Goal: Task Accomplishment & Management: Manage account settings

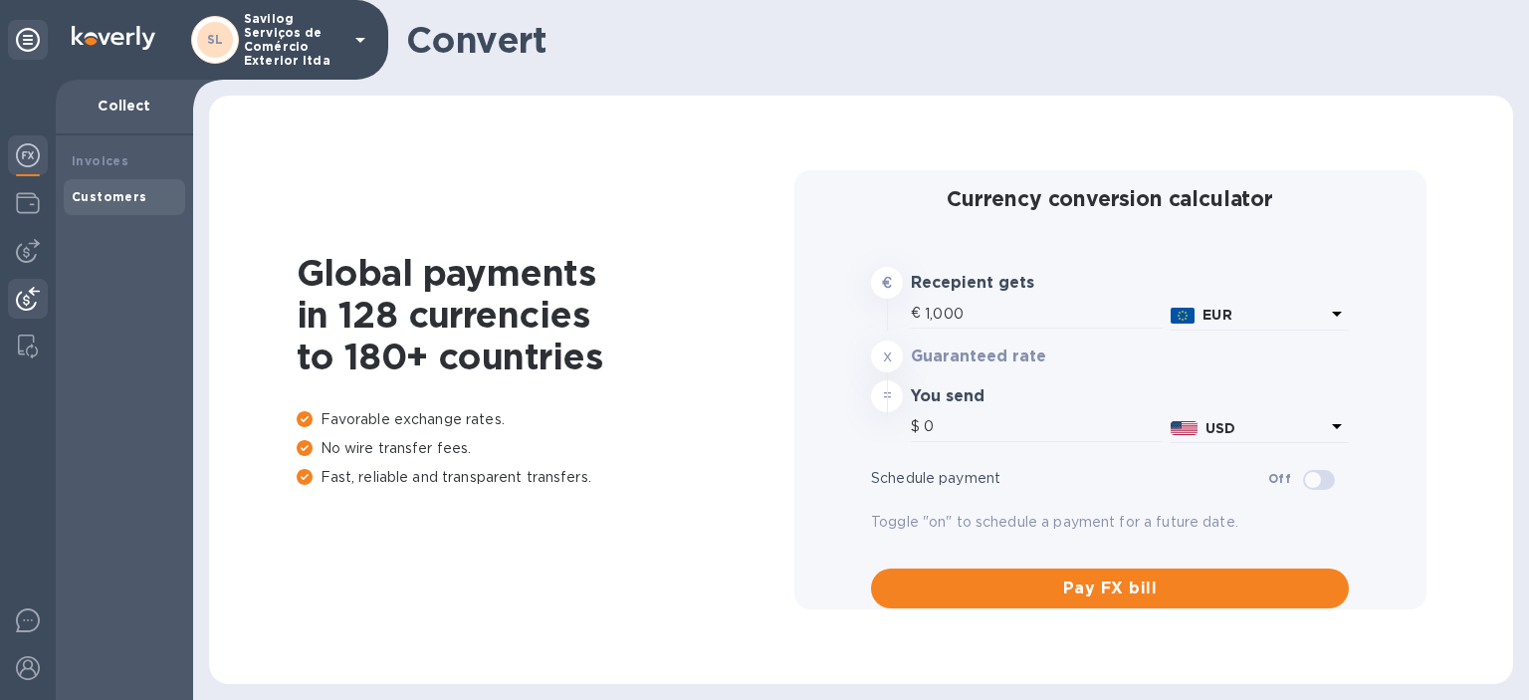
type input "1,179.56"
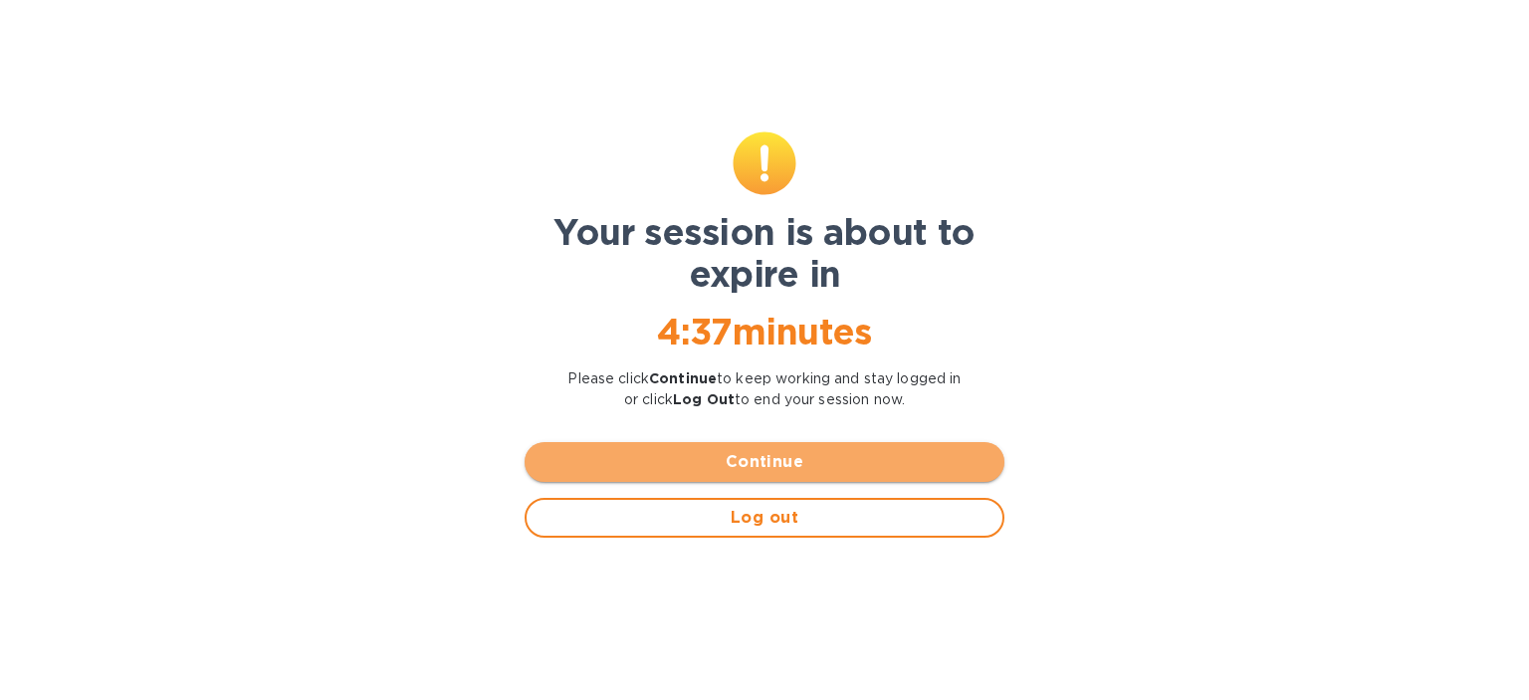
click at [770, 459] on span "Continue" at bounding box center [764, 462] width 448 height 24
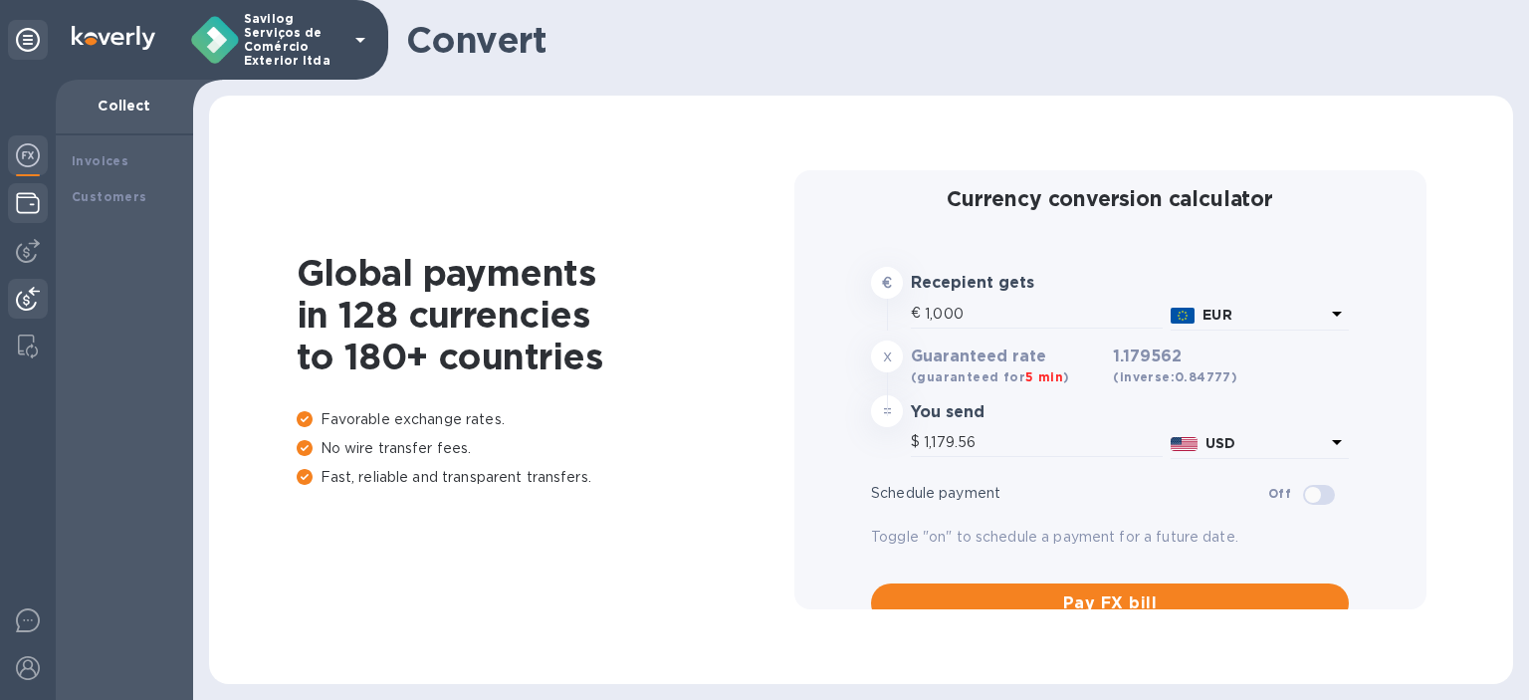
click at [16, 210] on img at bounding box center [28, 203] width 24 height 24
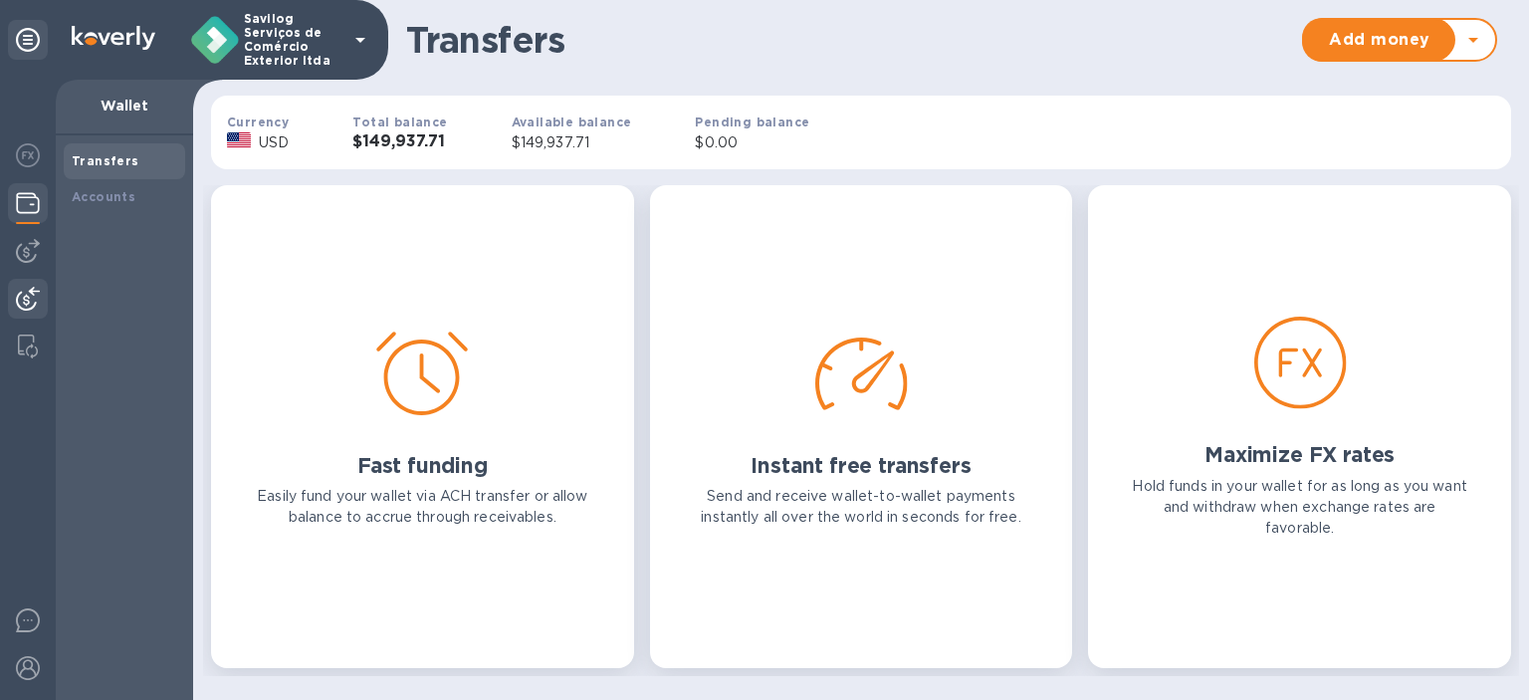
click at [22, 279] on div at bounding box center [28, 301] width 40 height 44
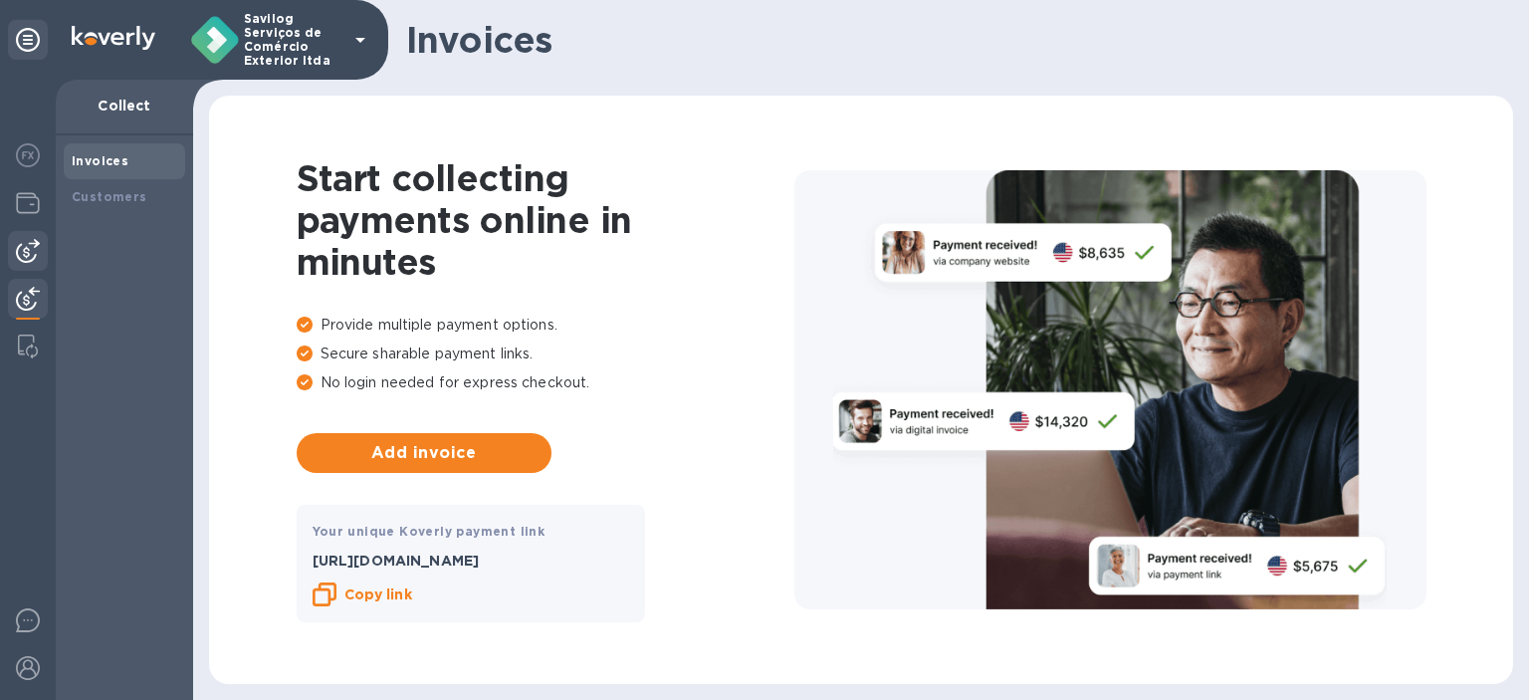
click at [22, 247] on img at bounding box center [28, 251] width 24 height 24
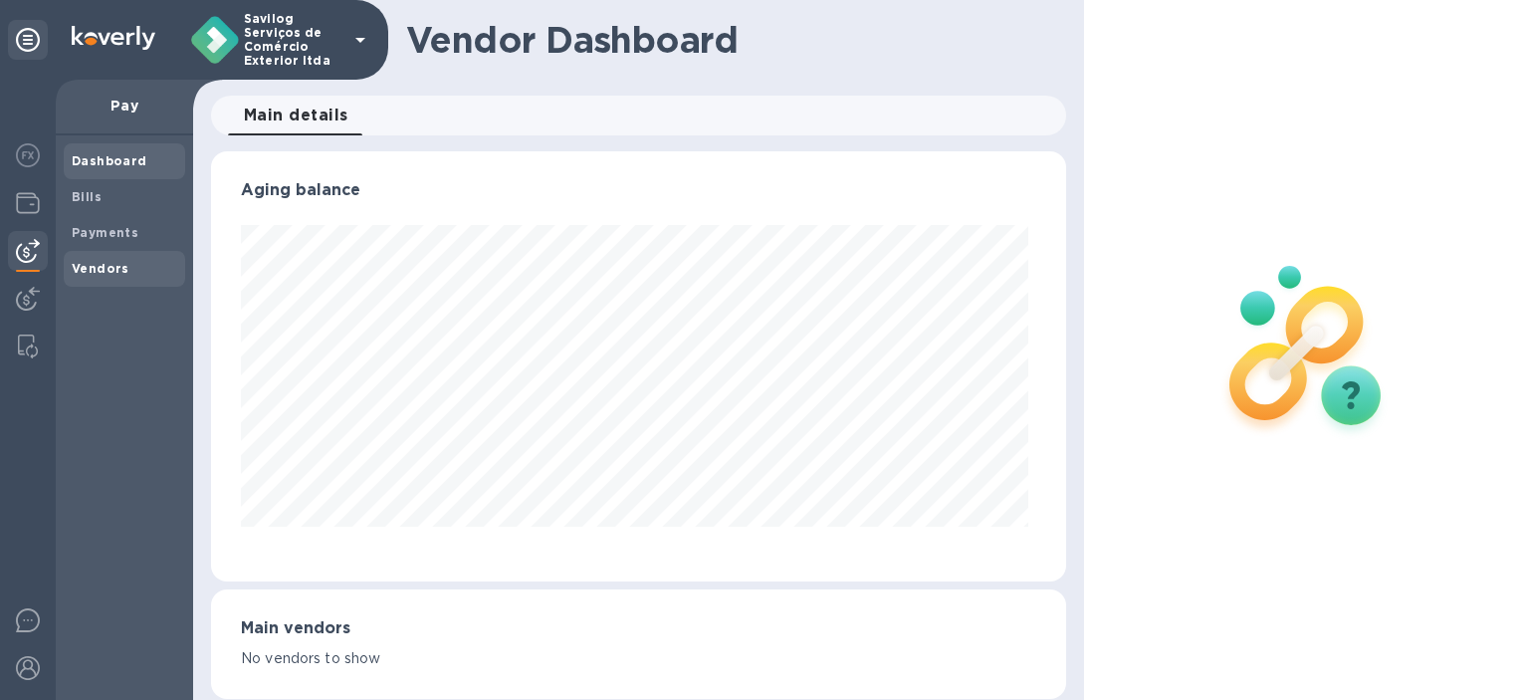
scroll to position [430, 847]
click at [107, 272] on b "Vendors" at bounding box center [101, 268] width 58 height 15
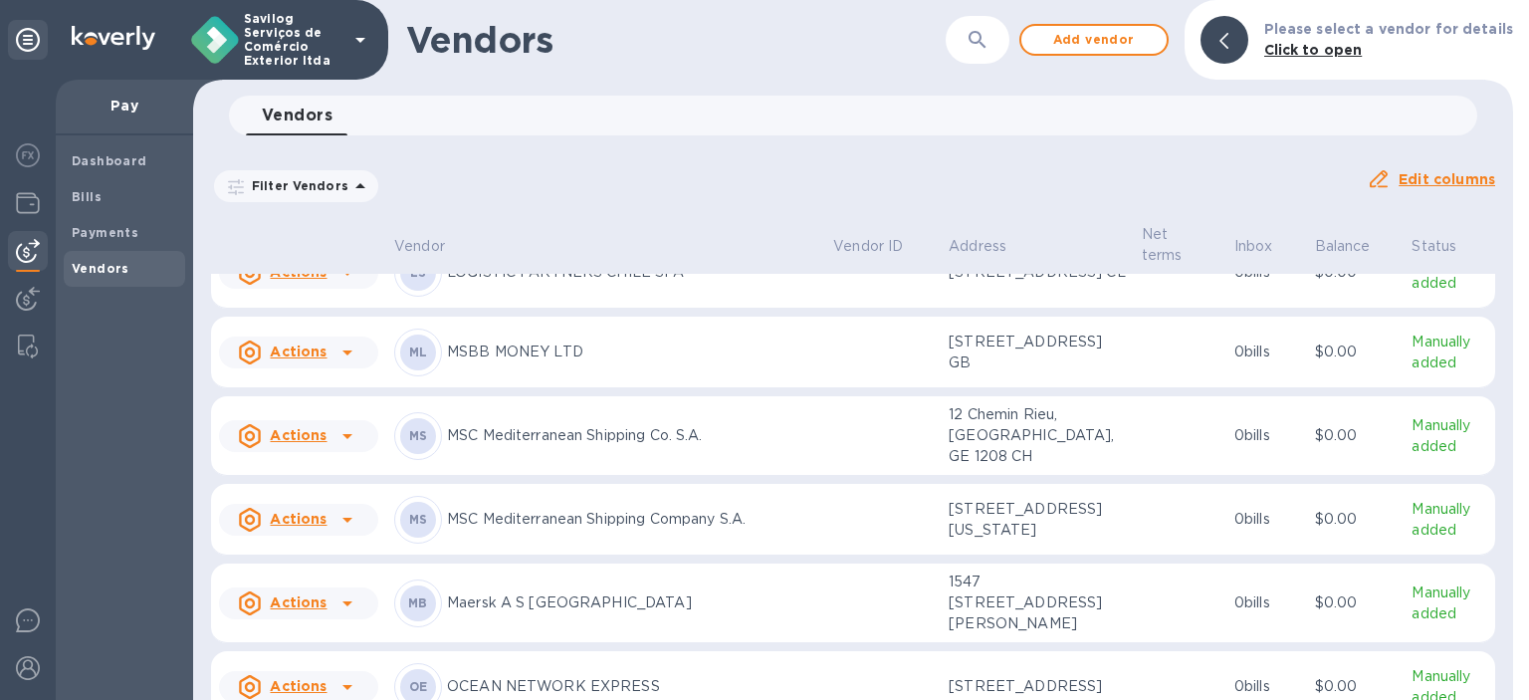
scroll to position [1449, 0]
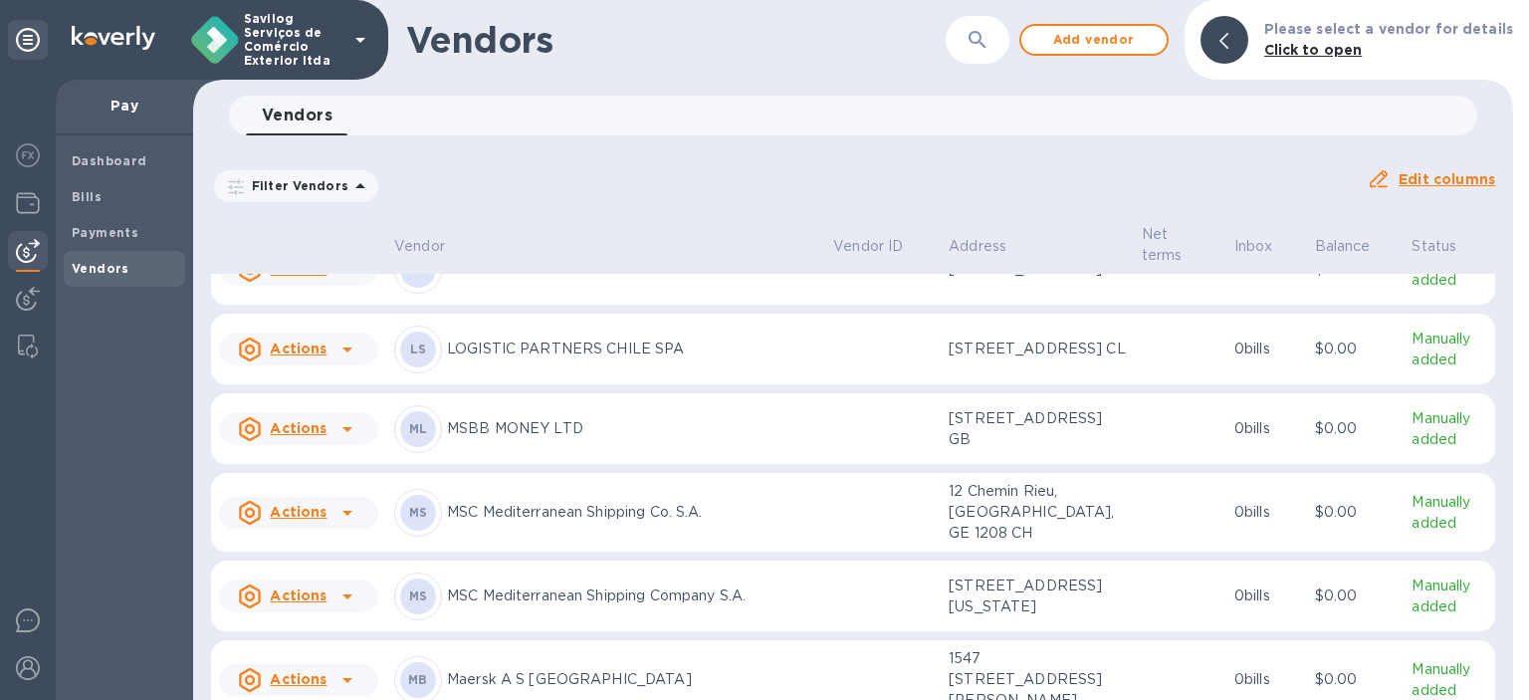
click at [1421, 127] on p "Manually added" at bounding box center [1449, 107] width 76 height 42
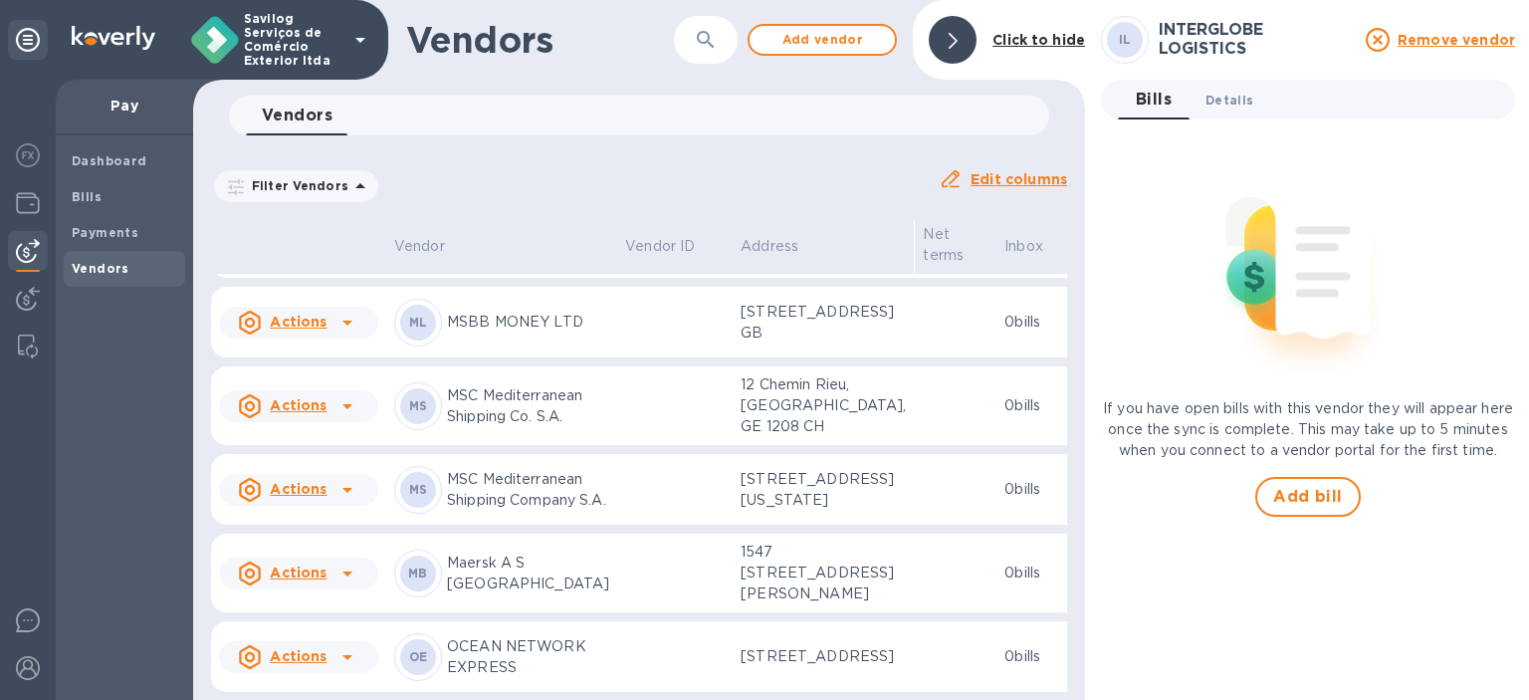
click at [1234, 100] on span "Details 0" at bounding box center [1229, 100] width 48 height 21
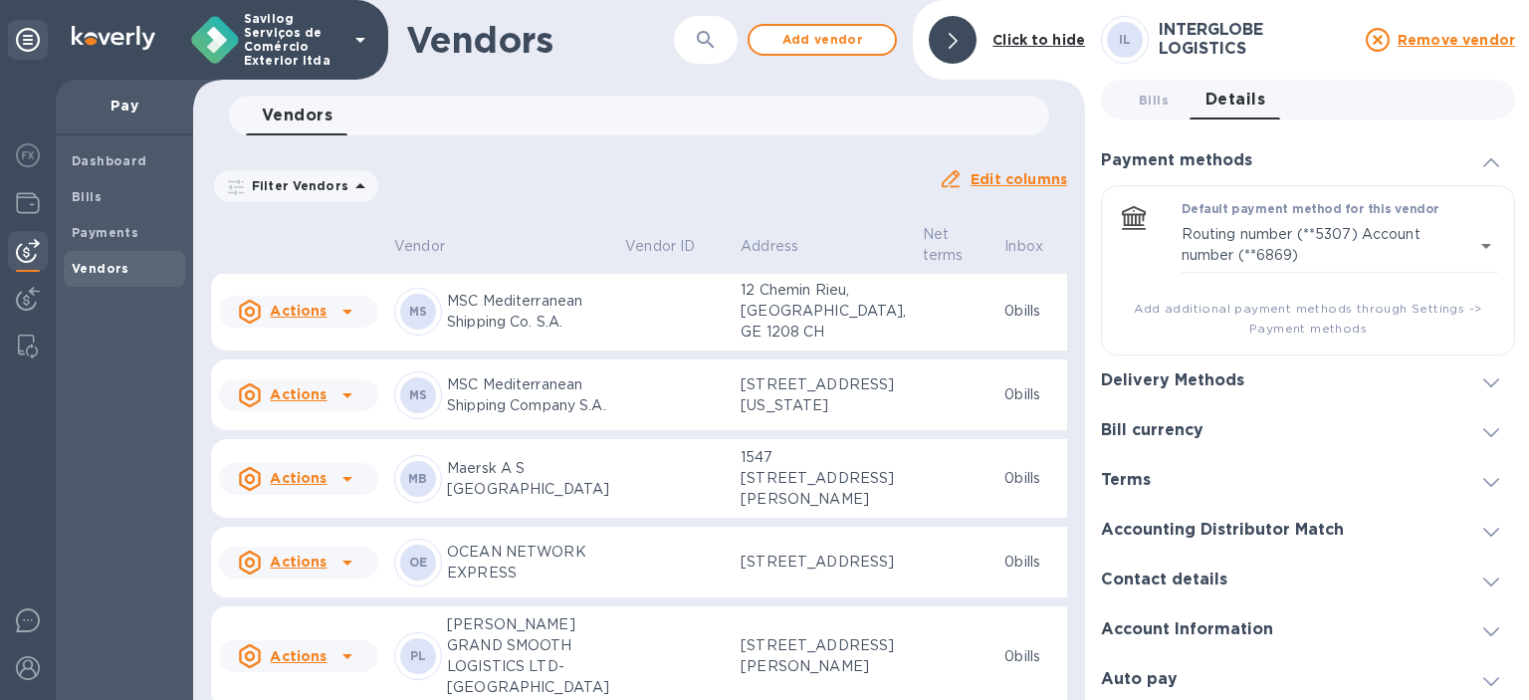
click at [1233, 377] on h3 "Delivery Methods" at bounding box center [1172, 380] width 143 height 19
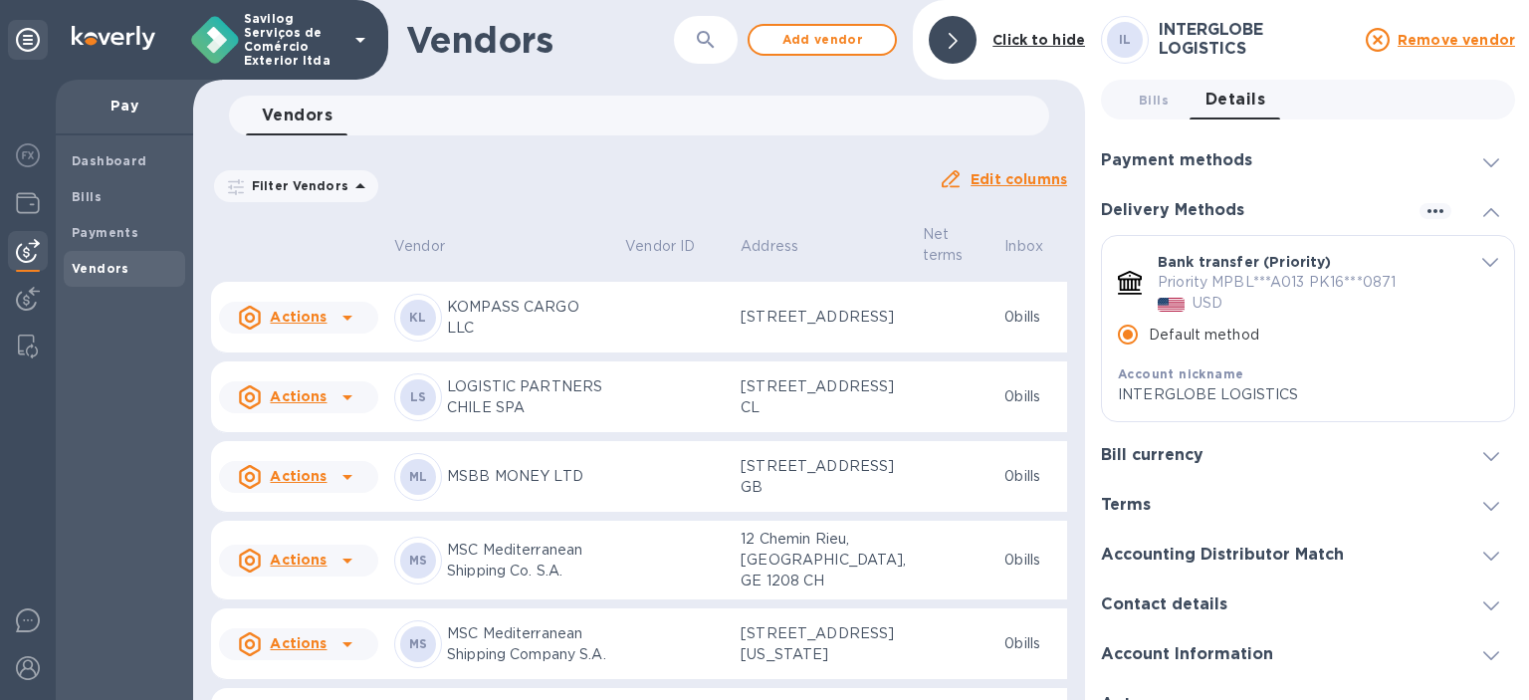
click at [1483, 247] on div "Bank transfer (Priority) Priority MPBL***A013 PK16***0871 USD Default method Ac…" at bounding box center [1308, 328] width 412 height 185
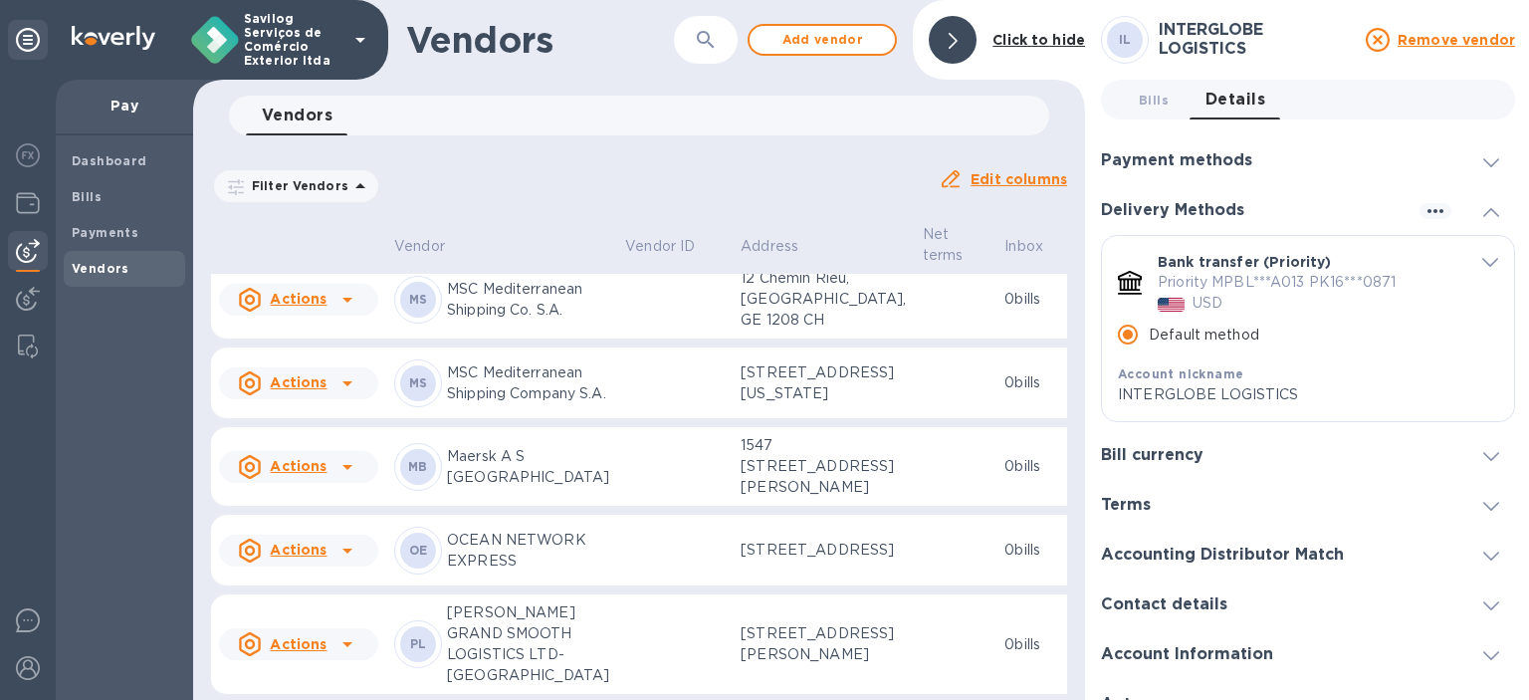
click at [1482, 269] on span "default-method" at bounding box center [1490, 261] width 16 height 19
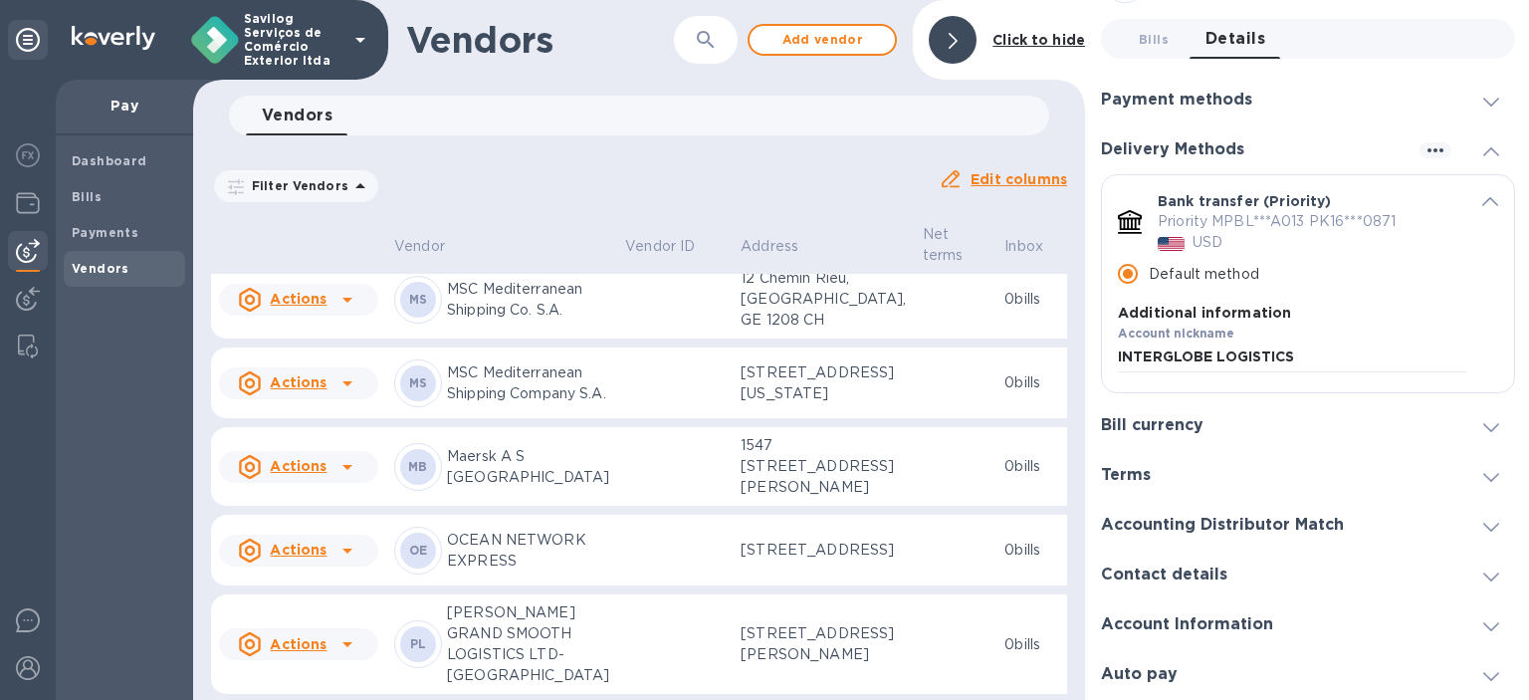
scroll to position [597, 0]
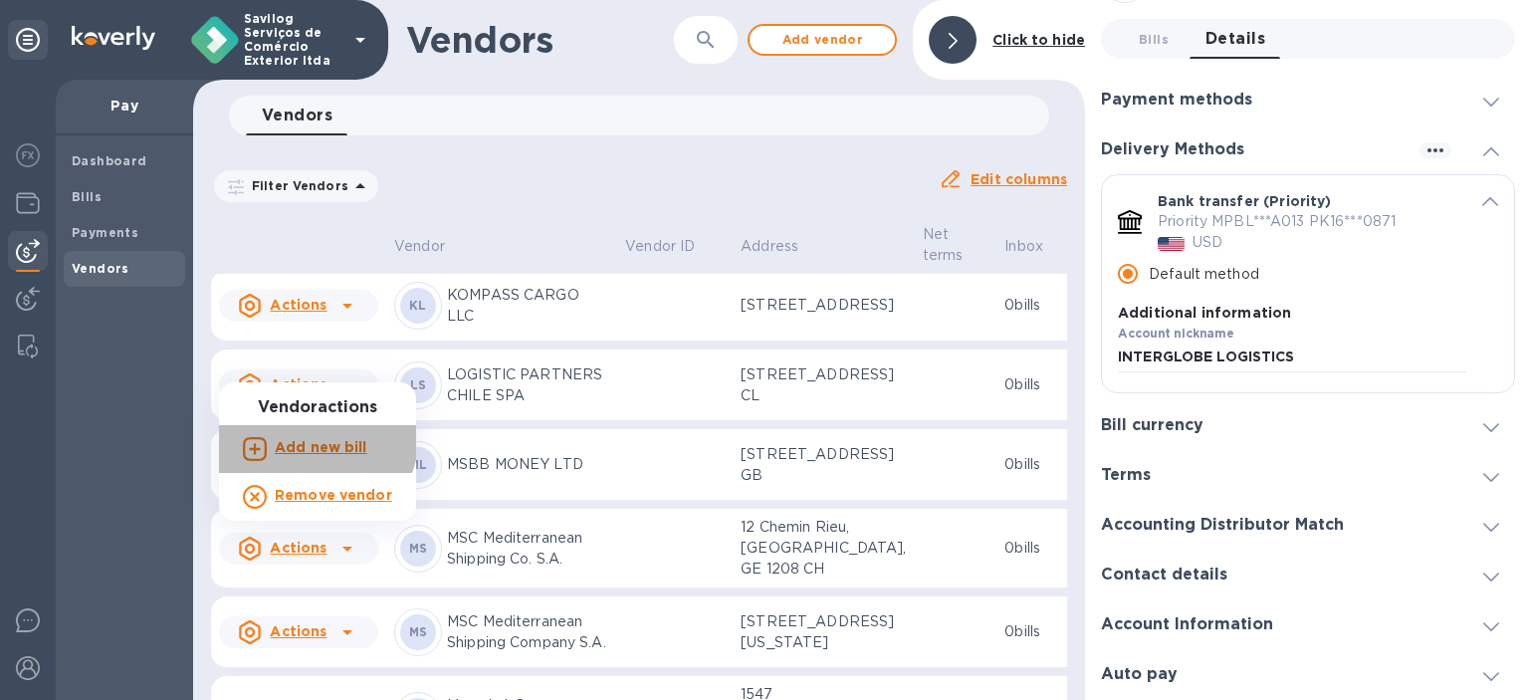
click at [291, 428] on li "Add new bill" at bounding box center [317, 449] width 197 height 48
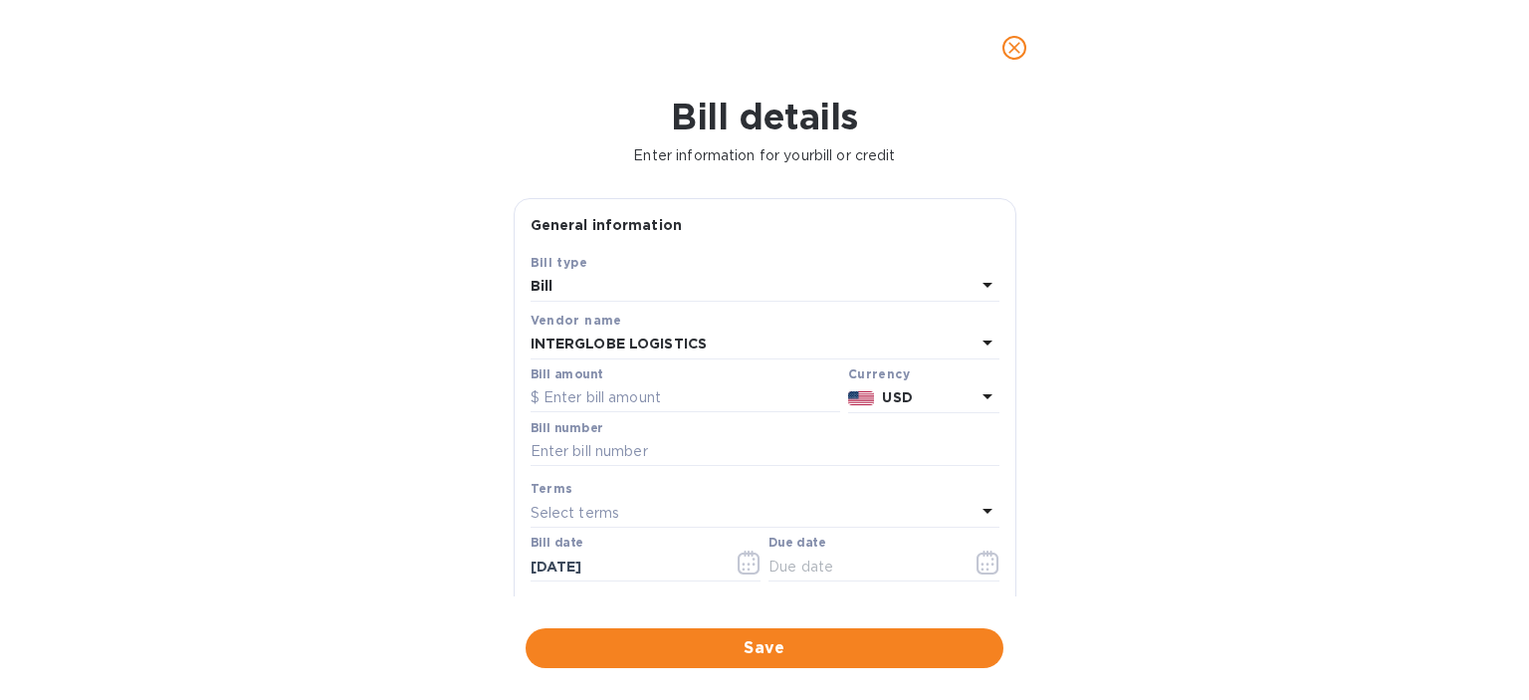
click at [639, 413] on div "Bill amount" at bounding box center [684, 390] width 317 height 54
click at [621, 389] on input "text" at bounding box center [685, 398] width 310 height 30
paste input "7.33100"
drag, startPoint x: 661, startPoint y: 405, endPoint x: 509, endPoint y: 406, distance: 152.3
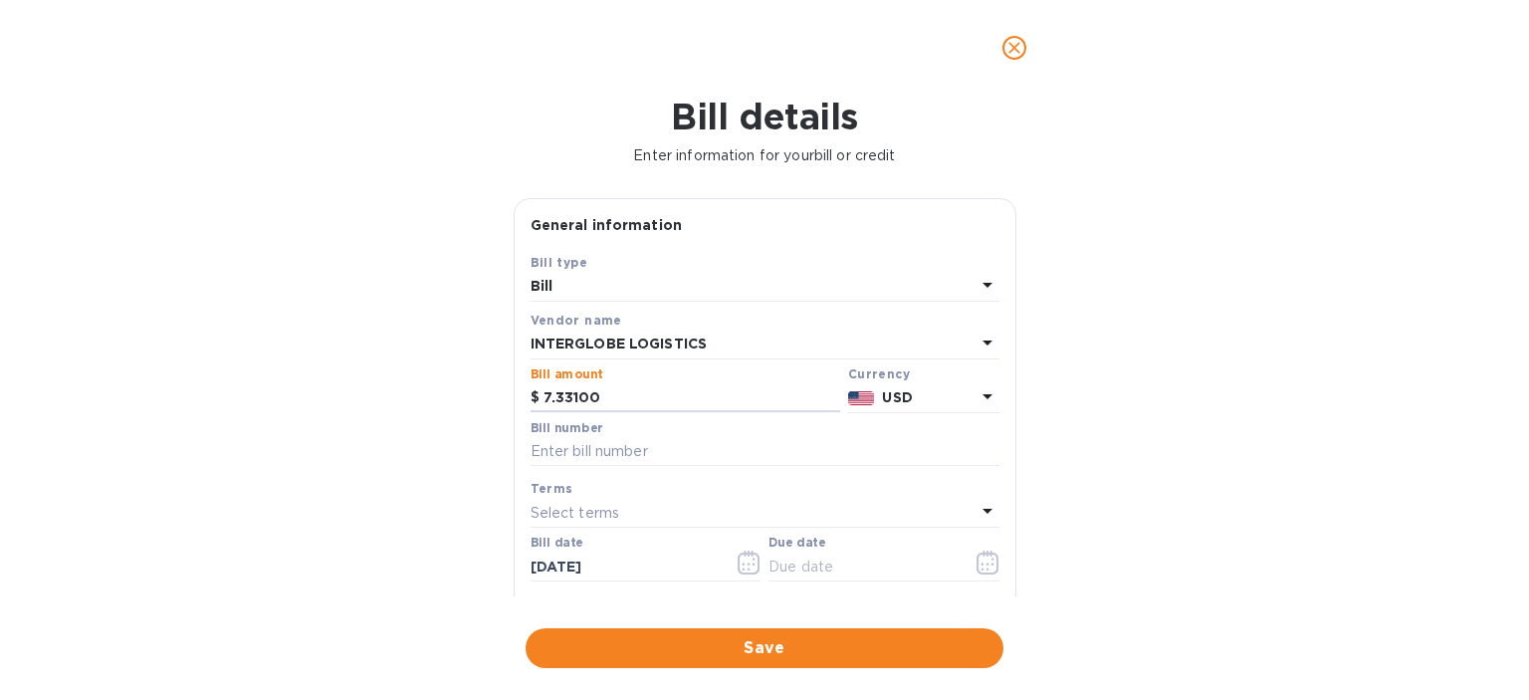
click at [521, 406] on div "Save Bill type Bill Vendor name INTERGLOBE LOGISTICS Bill amount $ 7.33100 Curr…" at bounding box center [765, 484] width 501 height 464
type input "7,331"
click at [721, 469] on div at bounding box center [764, 468] width 469 height 4
click at [714, 453] on input "text" at bounding box center [764, 452] width 469 height 30
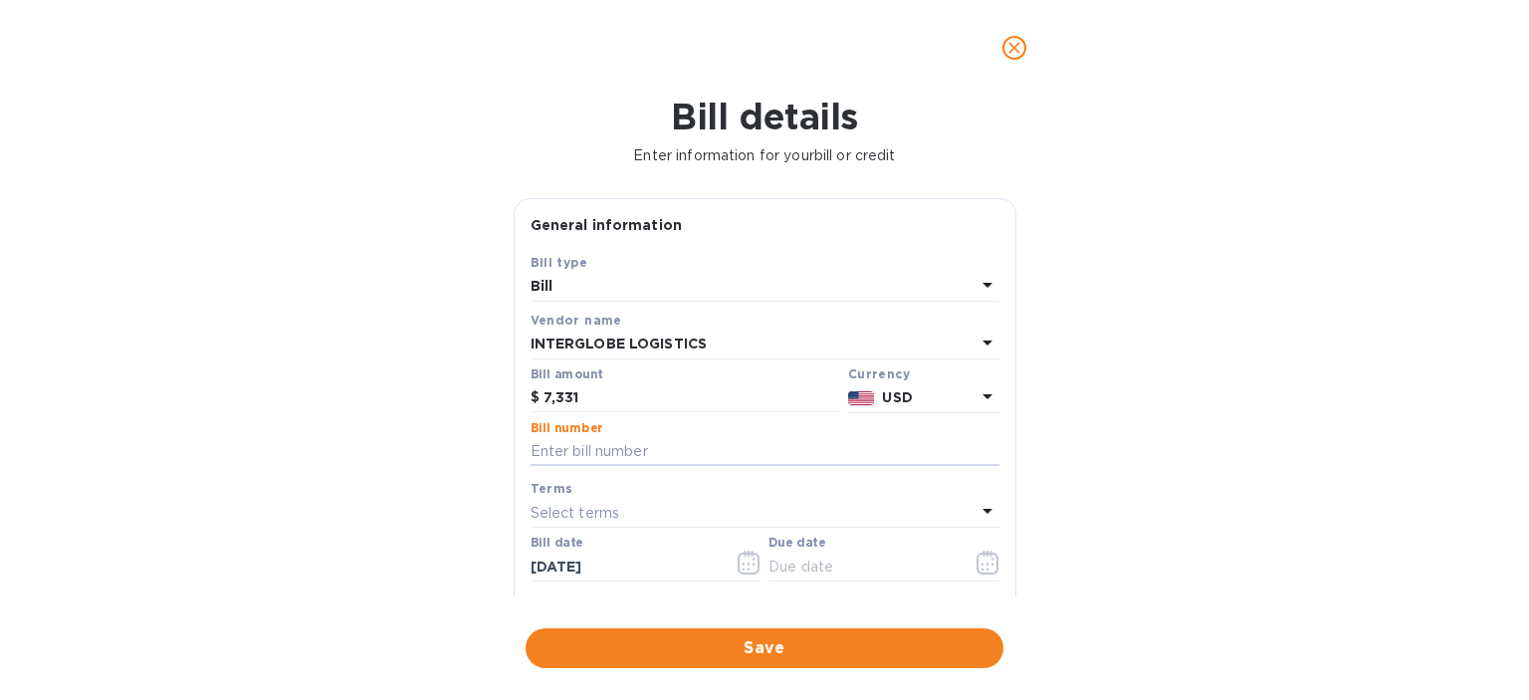
paste input "PRI001136"
paste input "CMI25003938"
paste input "CMI25003996"
type input "PRI001136 - CMI25003938 + CMI25003996 + MMI482"
click at [976, 572] on icon "button" at bounding box center [987, 562] width 22 height 24
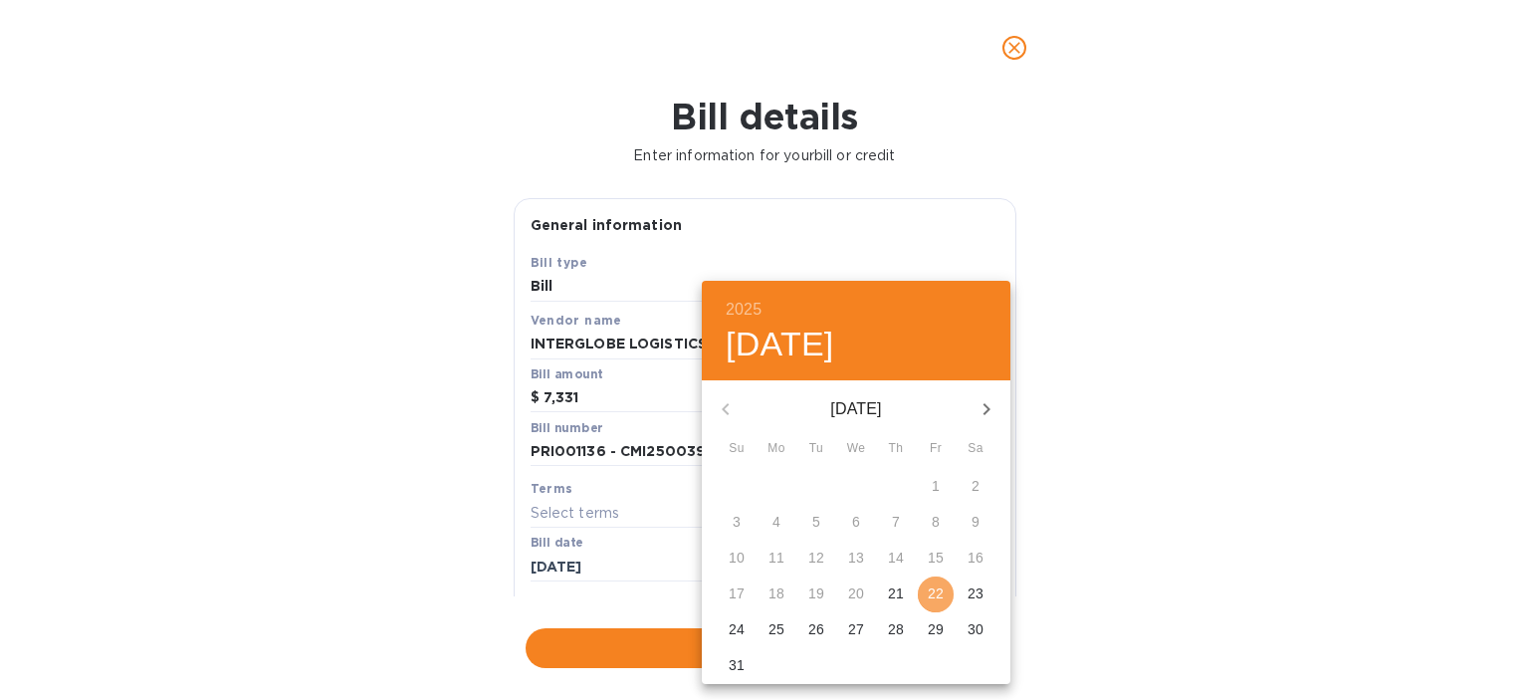
click at [929, 592] on p "22" at bounding box center [936, 593] width 16 height 20
type input "[DATE]"
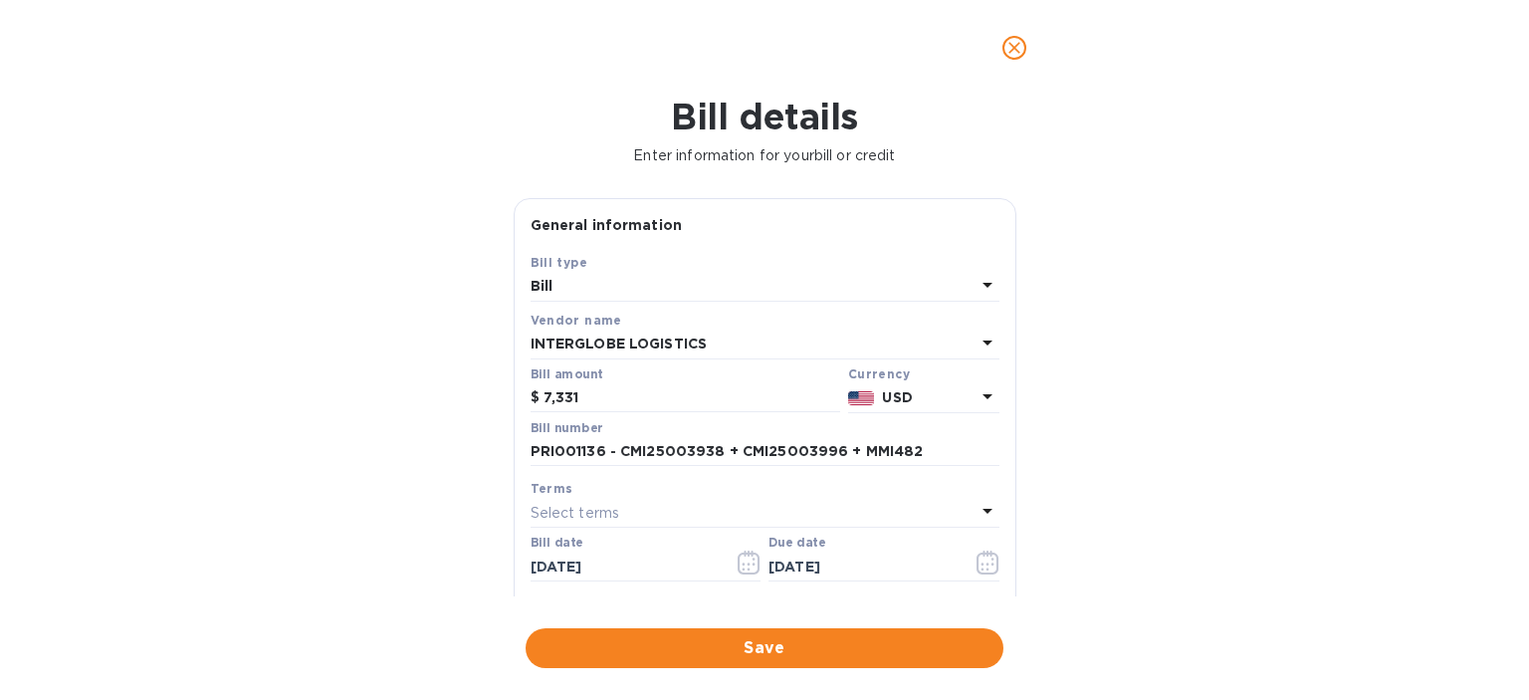
scroll to position [199, 0]
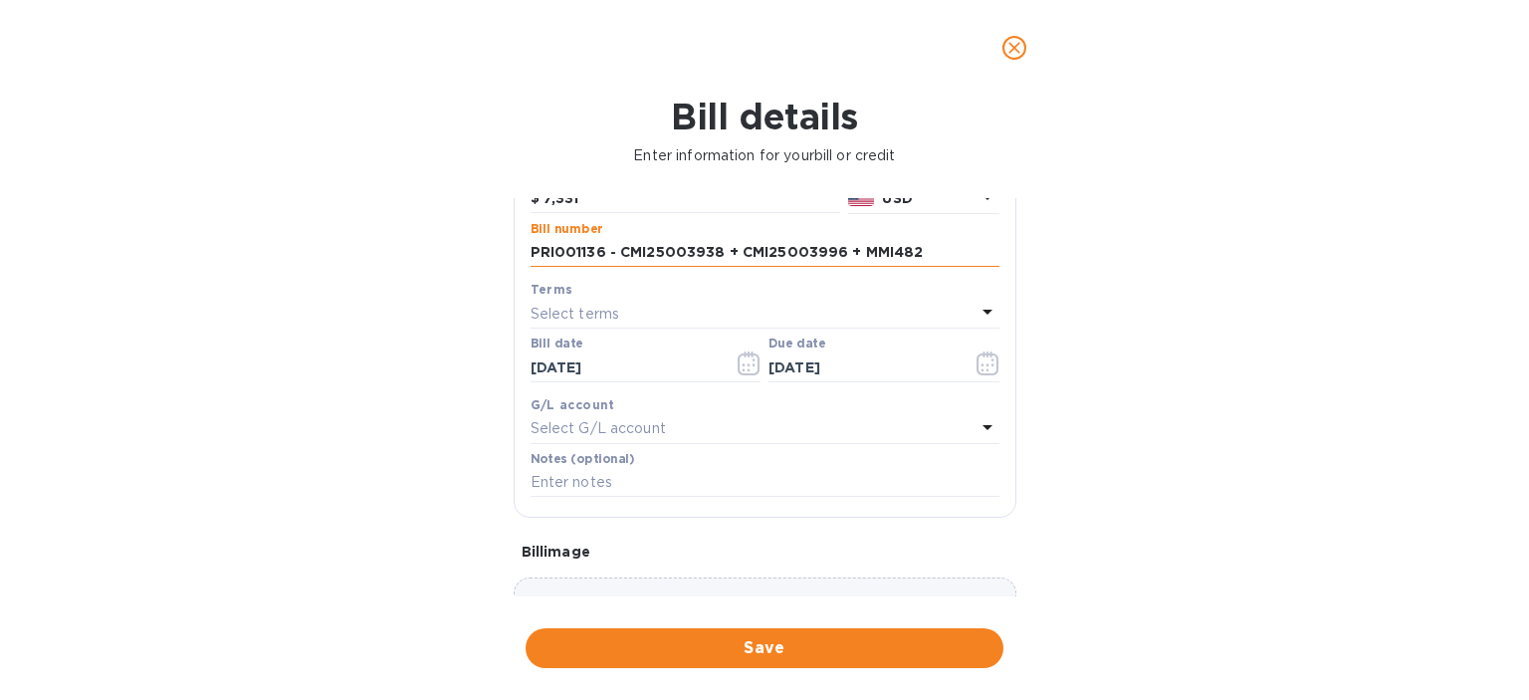
click at [675, 261] on input "PRI001136 - CMI25003938 + CMI25003996 + MMI482" at bounding box center [764, 253] width 469 height 30
click at [675, 260] on input "PRI001136 - CMI25003938 + CMI25003996 + MMI482" at bounding box center [764, 253] width 469 height 30
click at [594, 436] on p "Select G/L account" at bounding box center [597, 428] width 135 height 21
click at [374, 475] on div "Bill details Enter information for your bill or credit General information Save…" at bounding box center [764, 398] width 1529 height 604
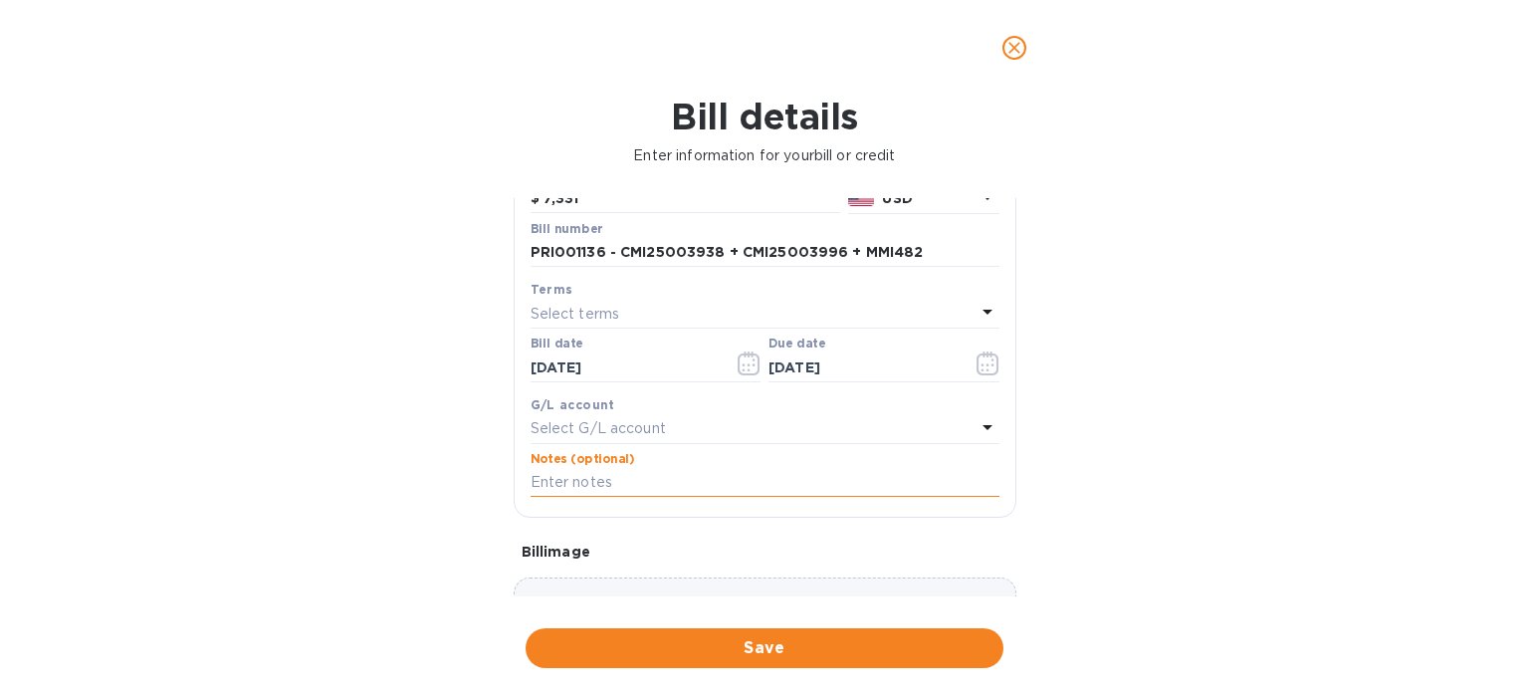
click at [599, 489] on input "text" at bounding box center [764, 483] width 469 height 30
paste input "PRI001136 - CMI25003938 + CMI25003996 + MMI482"
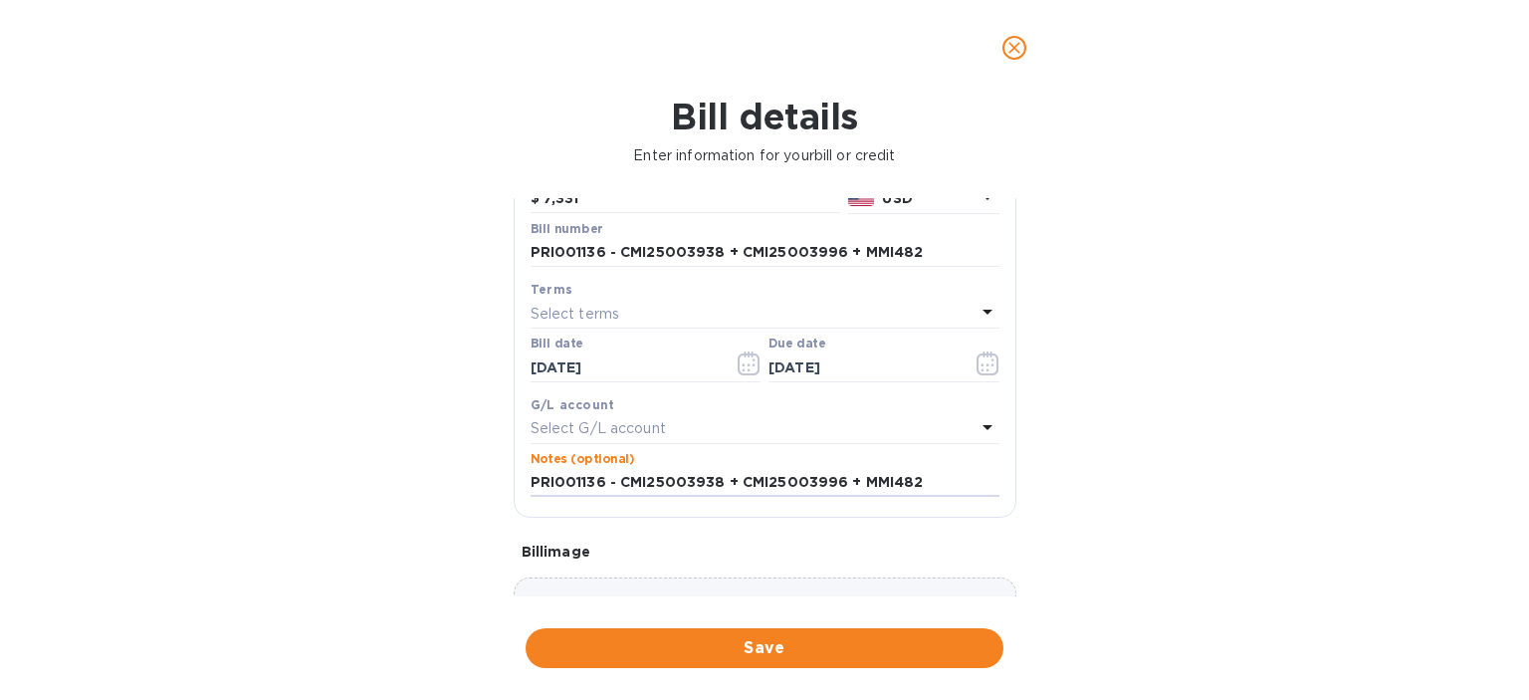
type input "PRI001136 - CMI25003938 + CMI25003996 + MMI482"
click at [1355, 490] on div "Bill details Enter information for your bill or credit General information Save…" at bounding box center [764, 398] width 1529 height 604
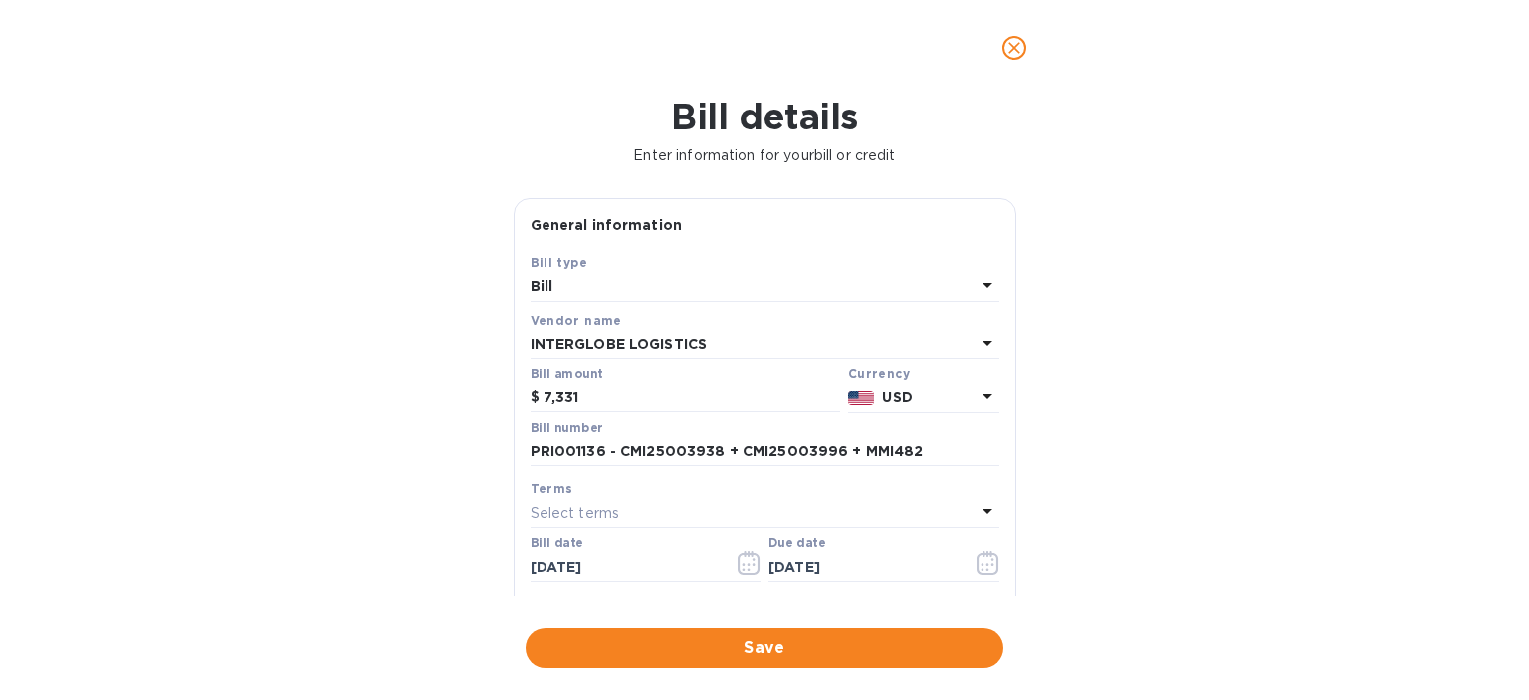
scroll to position [0, 0]
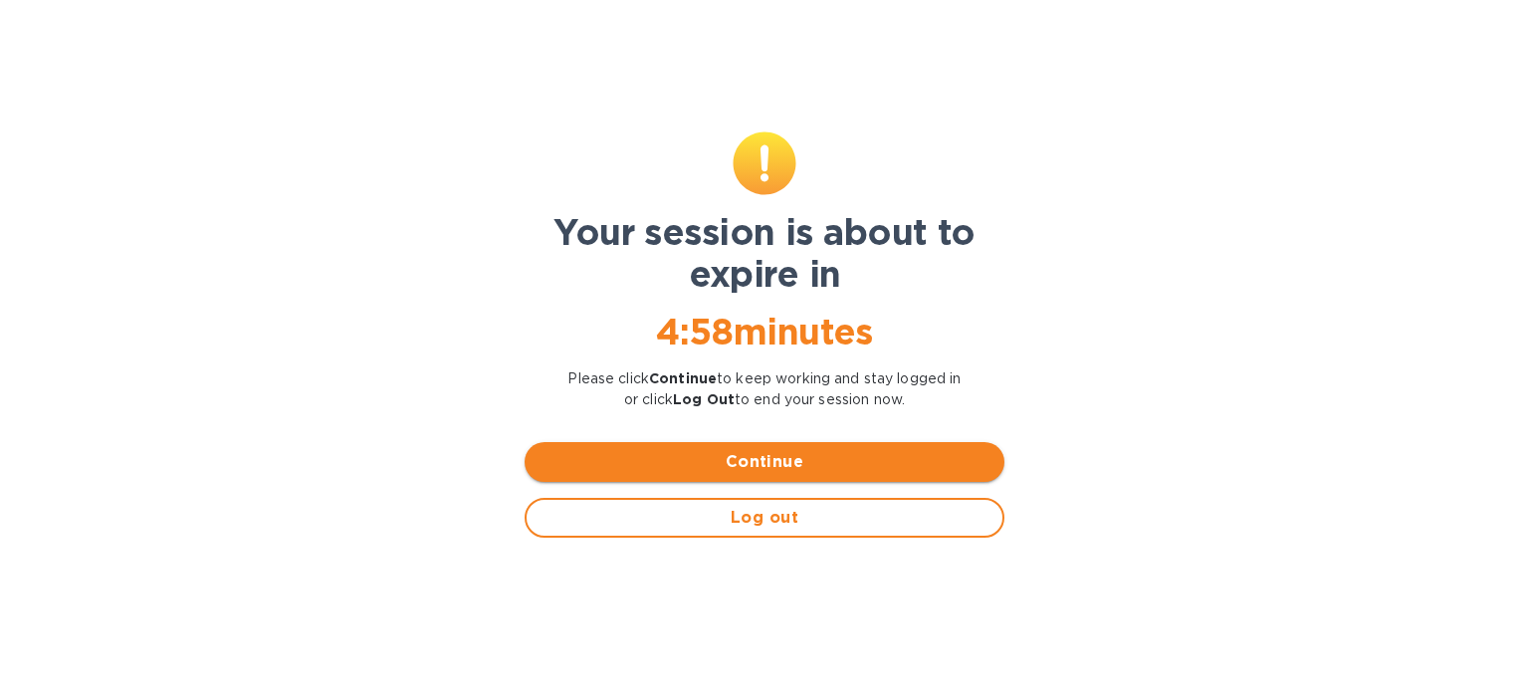
click at [785, 467] on span "Continue" at bounding box center [764, 462] width 448 height 24
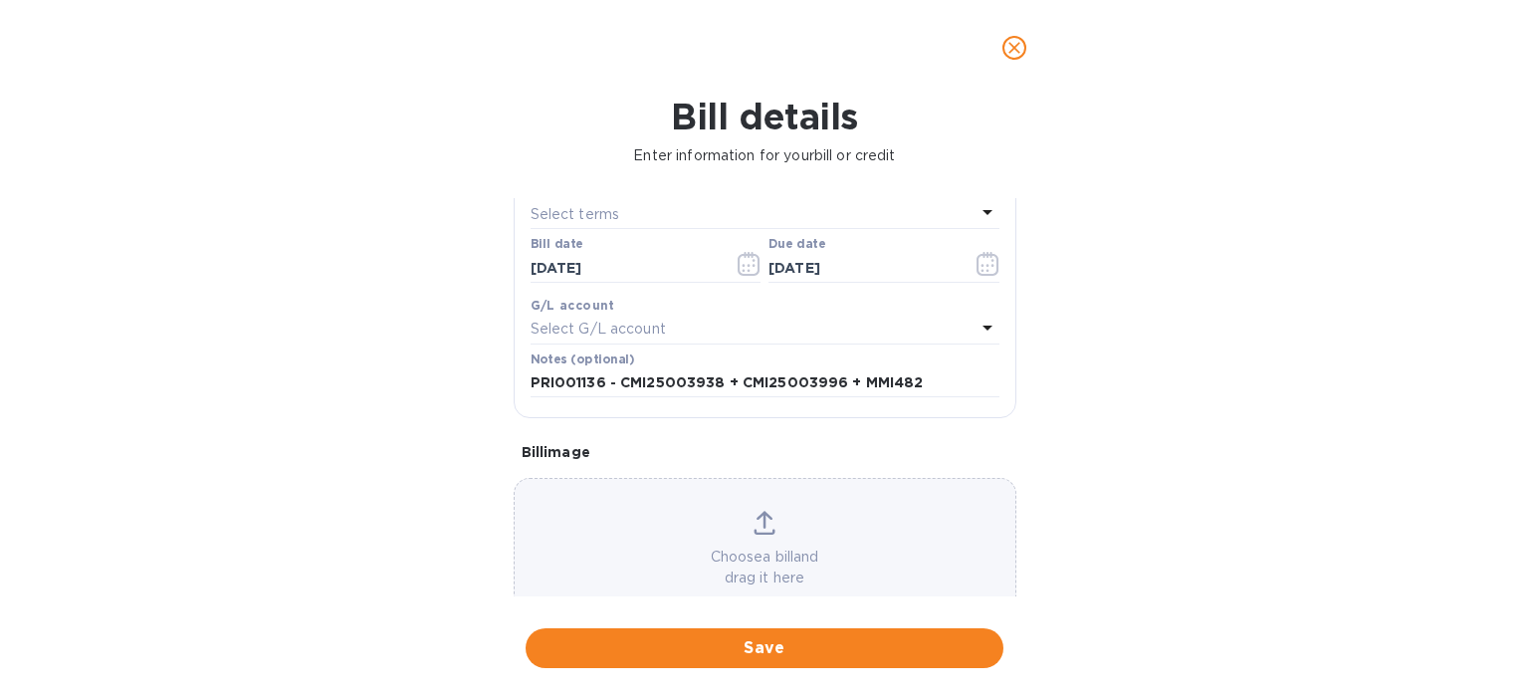
scroll to position [349, 0]
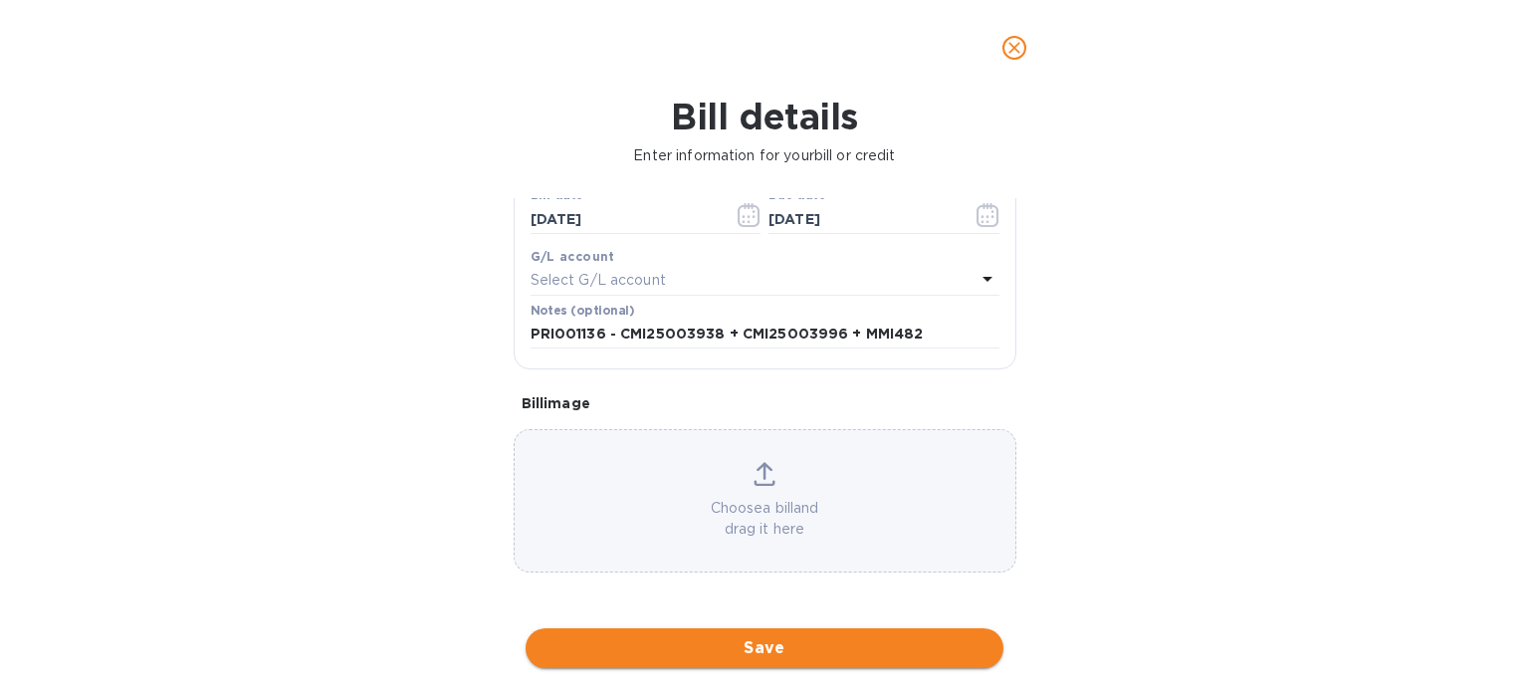
click at [800, 656] on span "Save" at bounding box center [764, 648] width 446 height 24
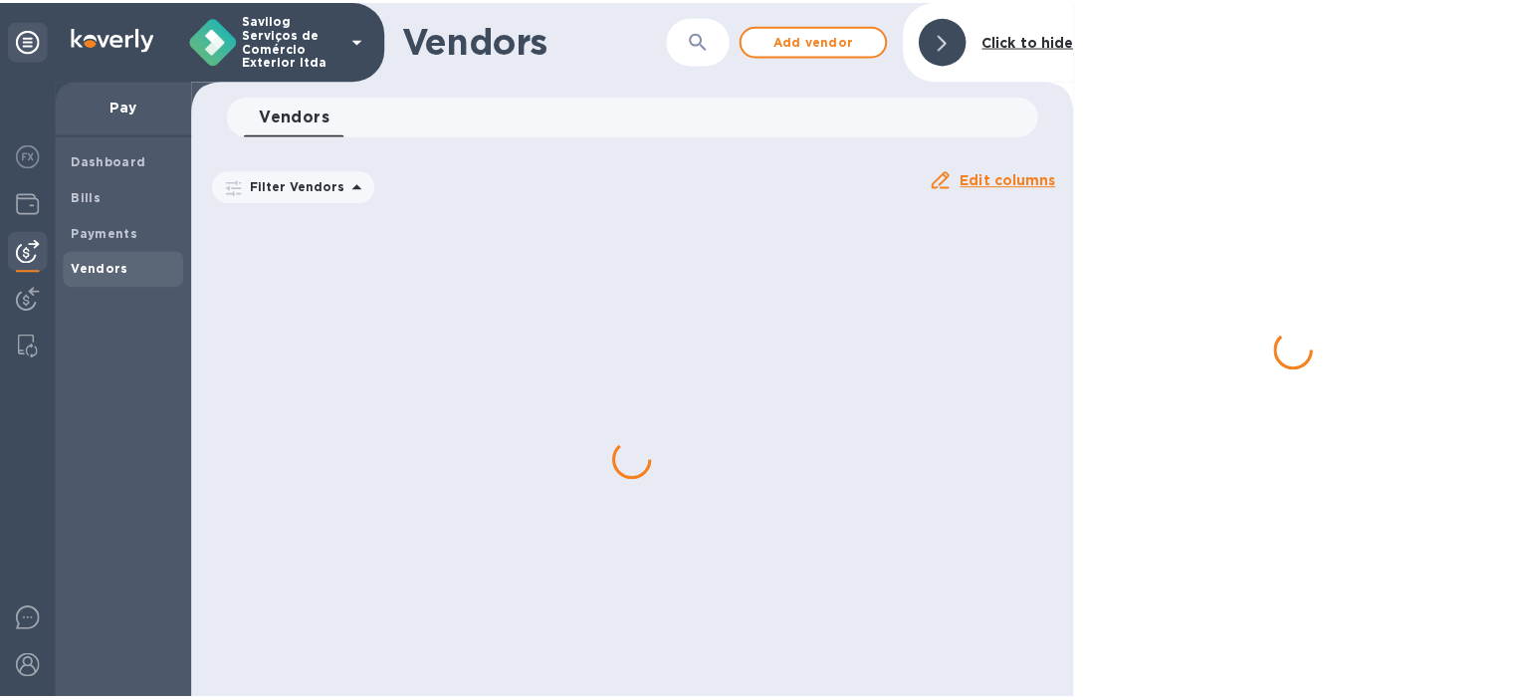
scroll to position [0, 0]
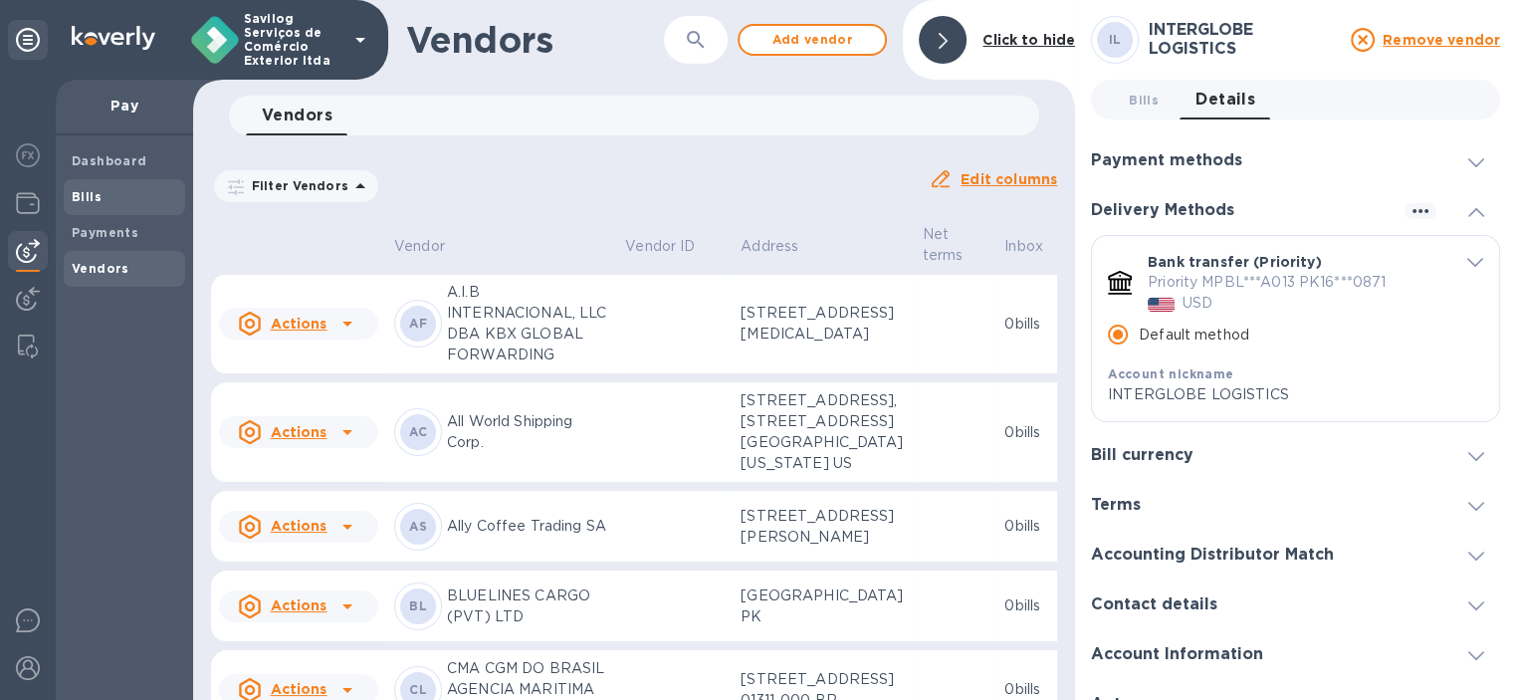
click at [88, 189] on b "Bills" at bounding box center [87, 196] width 30 height 15
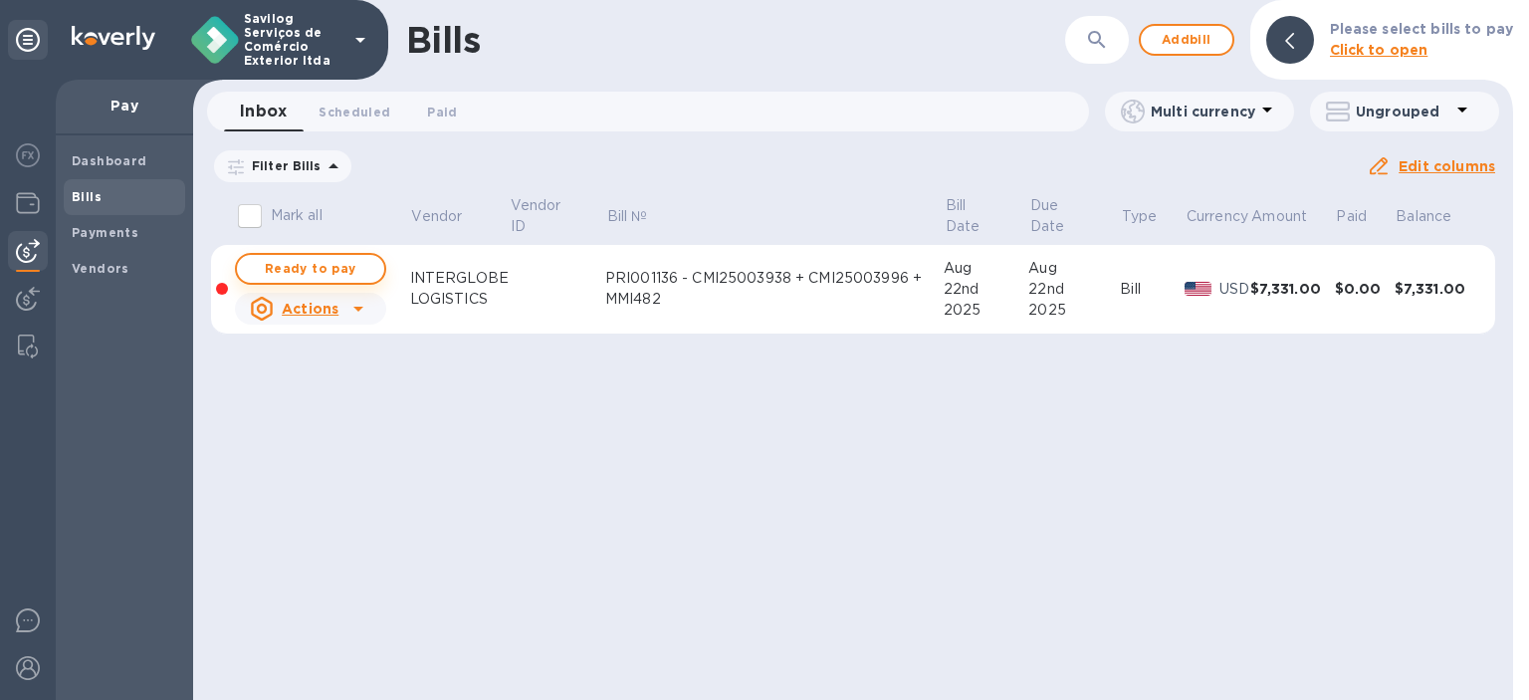
click at [276, 269] on span "Ready to pay" at bounding box center [310, 269] width 115 height 24
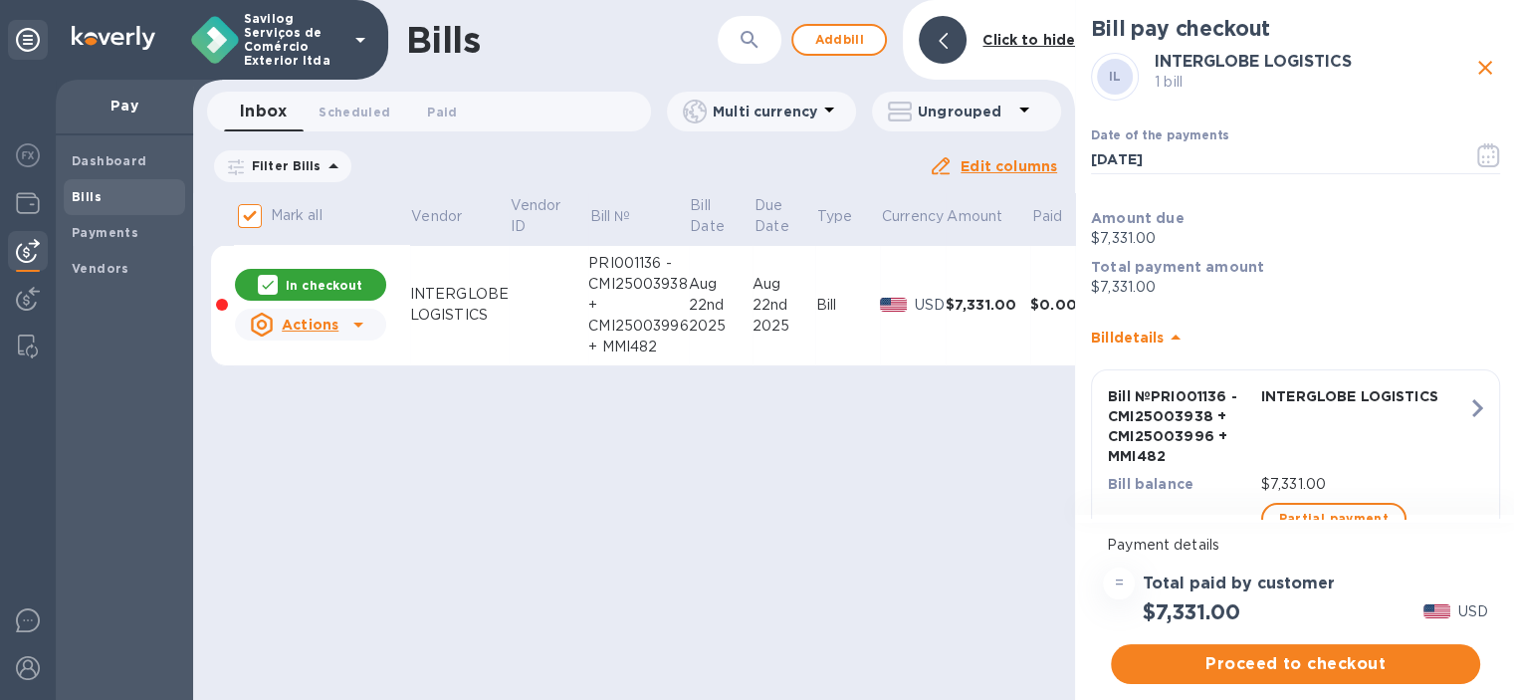
scroll to position [74, 0]
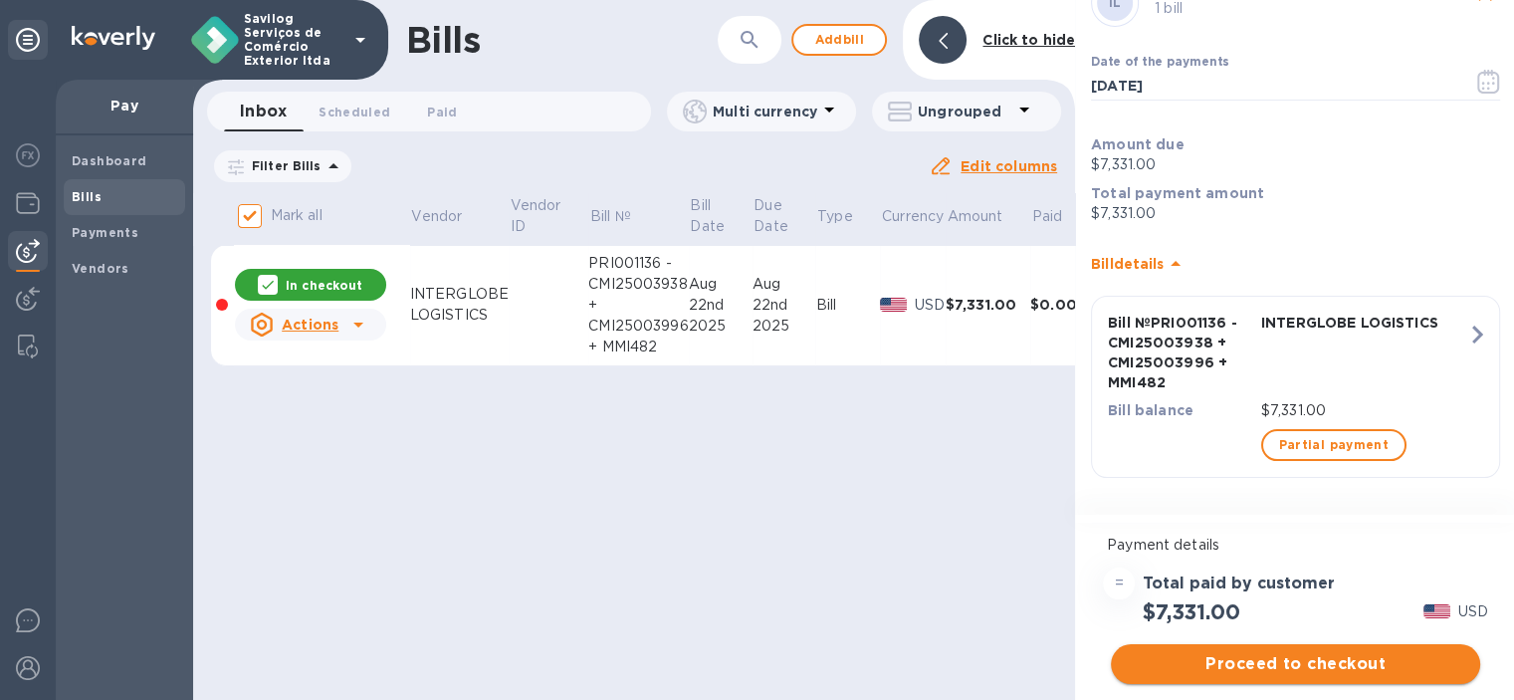
click at [1228, 652] on span "Proceed to checkout" at bounding box center [1295, 664] width 337 height 24
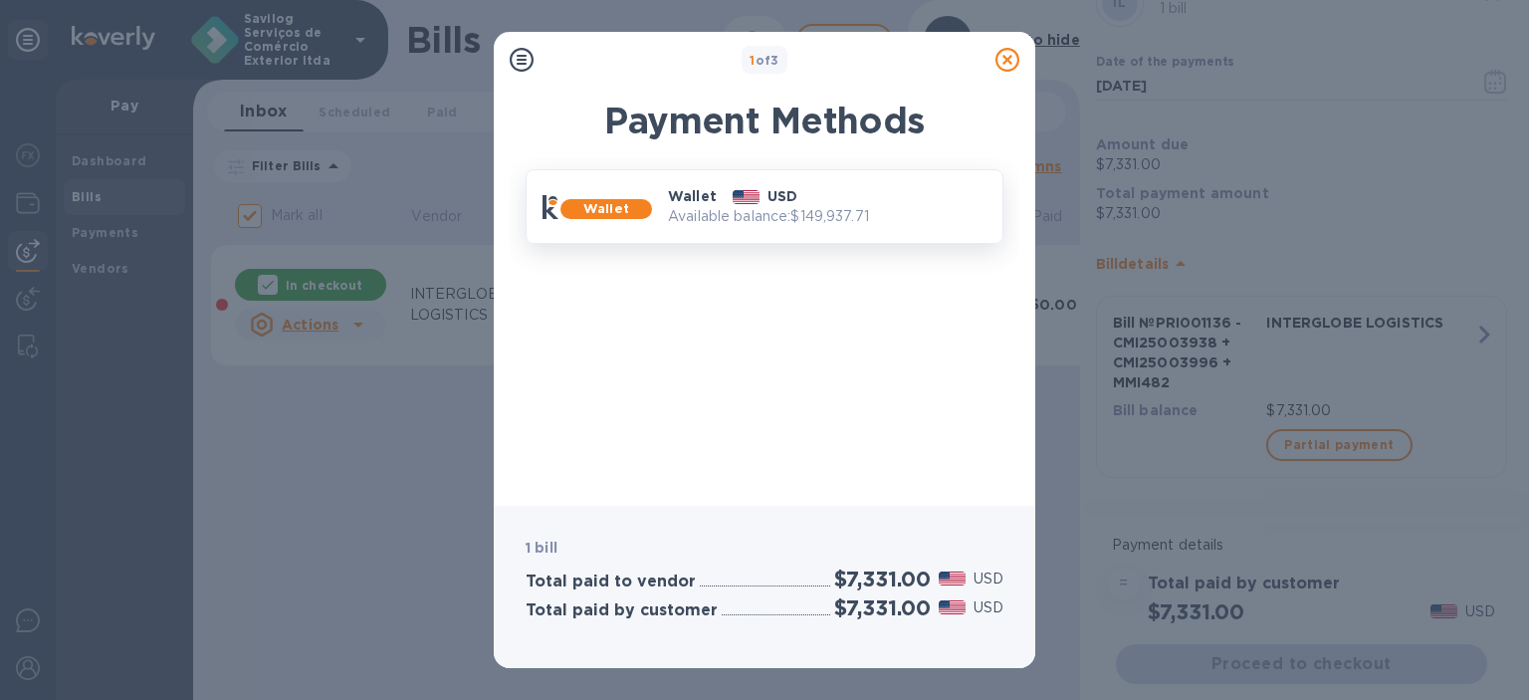
click at [717, 206] on p "Available balance: $149,937.71" at bounding box center [827, 216] width 318 height 21
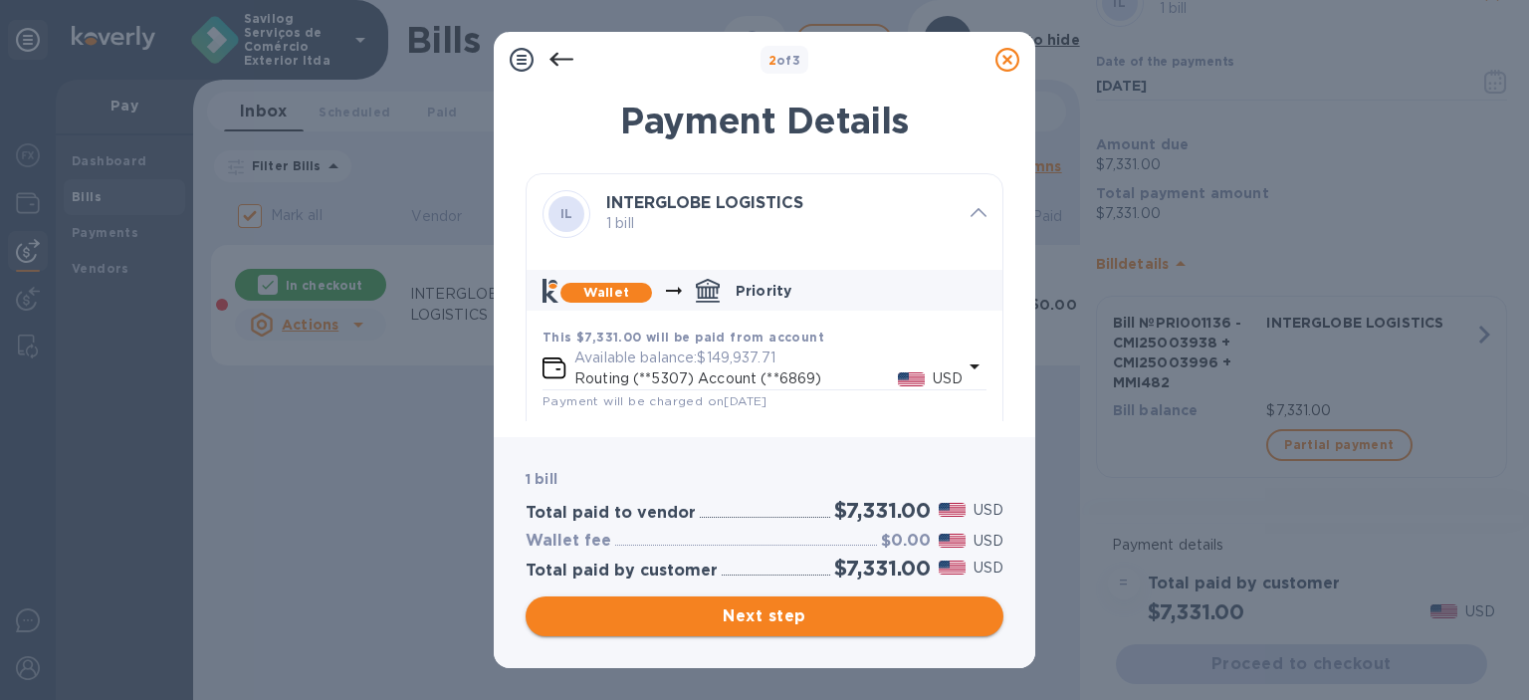
click at [963, 625] on span "Next step" at bounding box center [764, 616] width 446 height 24
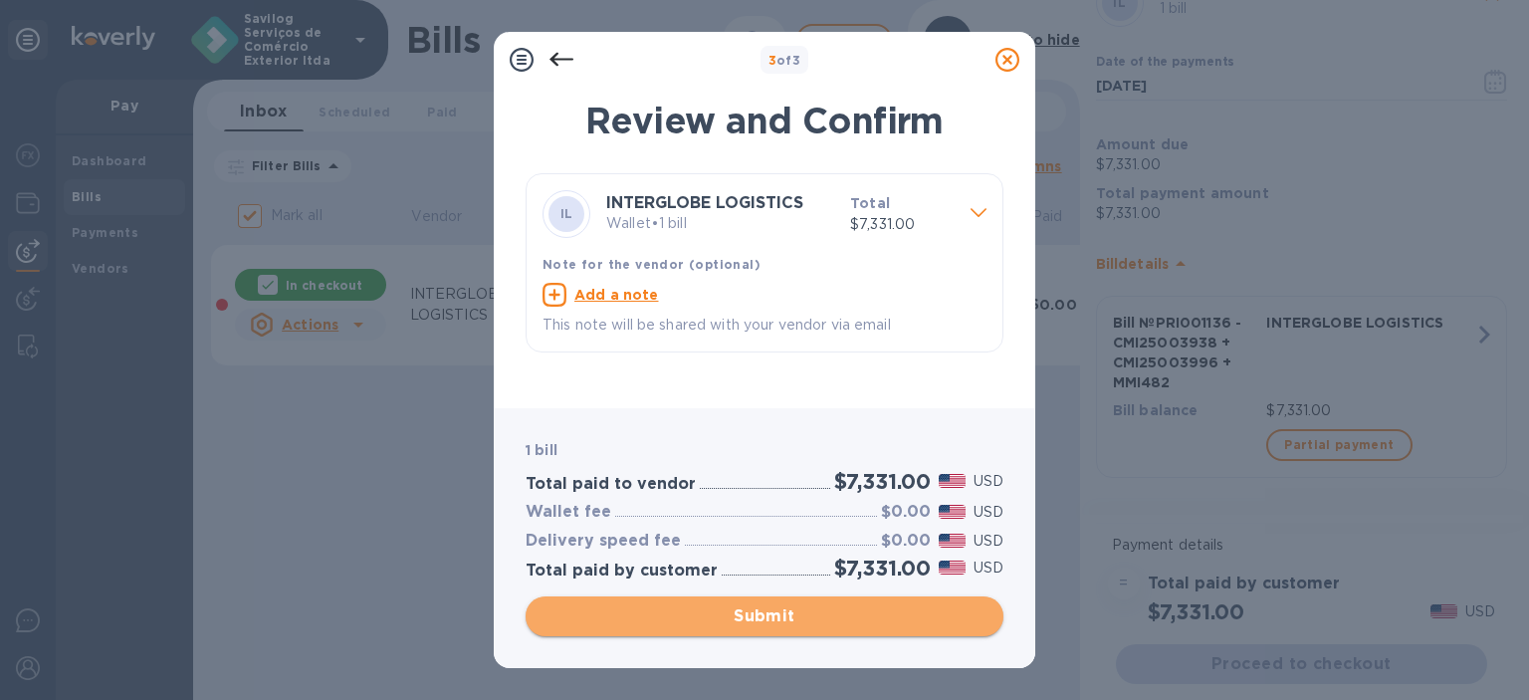
click at [963, 625] on span "Submit" at bounding box center [764, 616] width 446 height 24
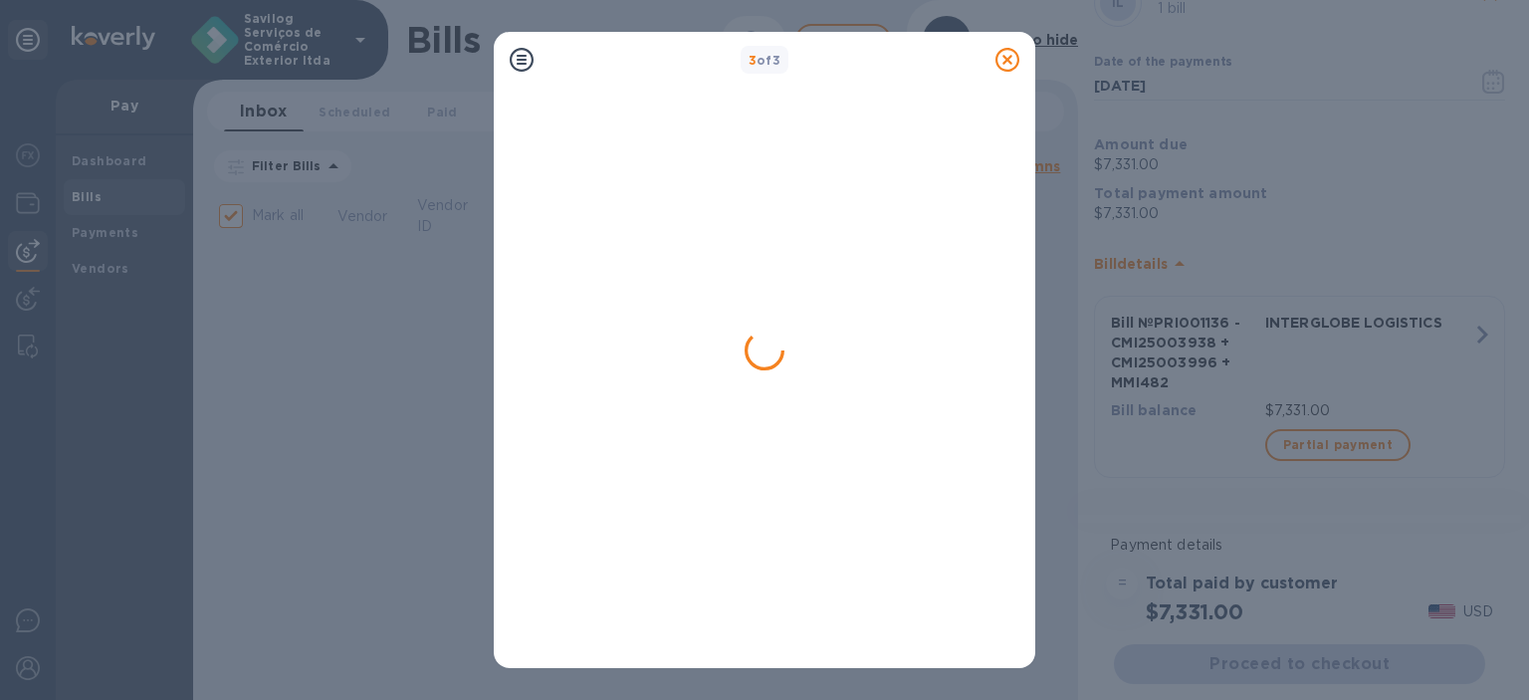
checkbox input "false"
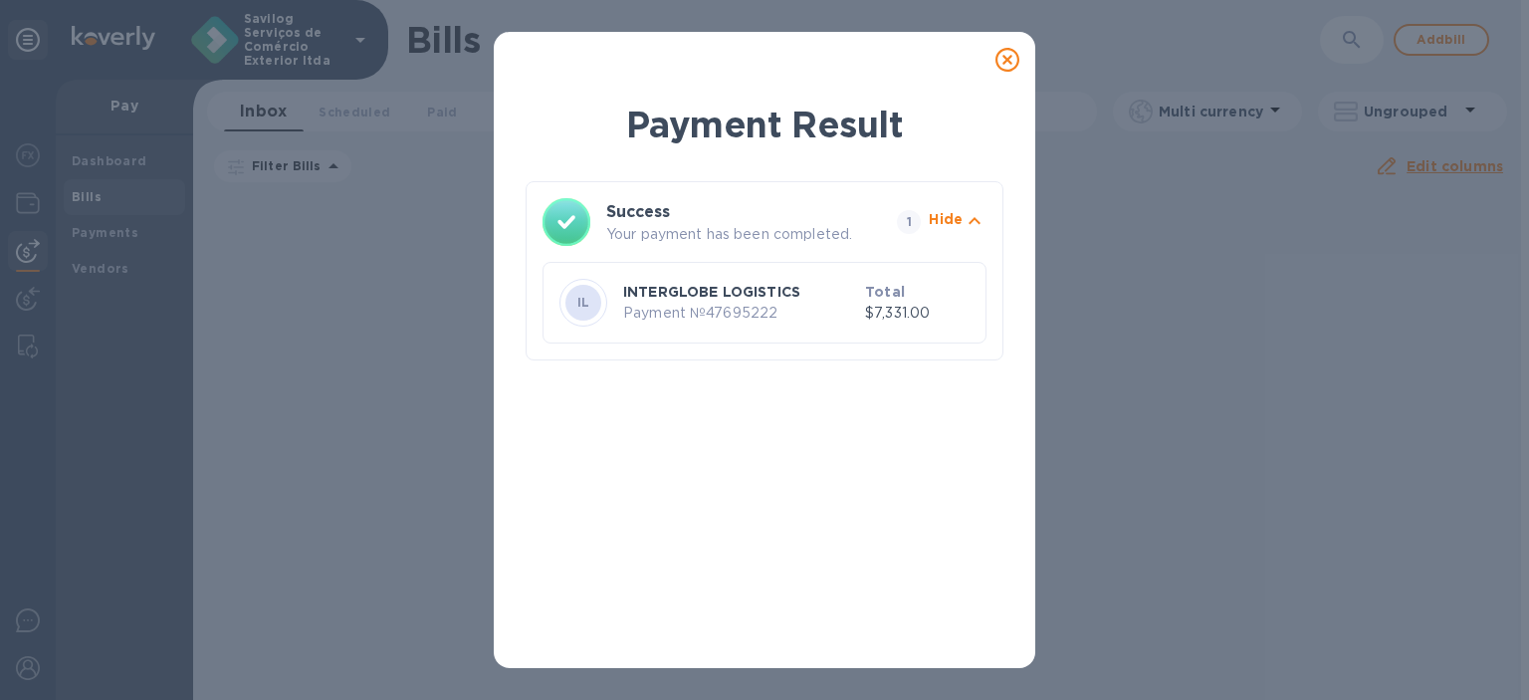
click at [824, 256] on div "IL INTERGLOBE LOGISTICS Payment № 47695222 Total $7,331.00" at bounding box center [764, 295] width 444 height 98
click at [840, 202] on h3 "Success" at bounding box center [733, 212] width 255 height 24
click at [999, 53] on icon at bounding box center [1007, 60] width 24 height 24
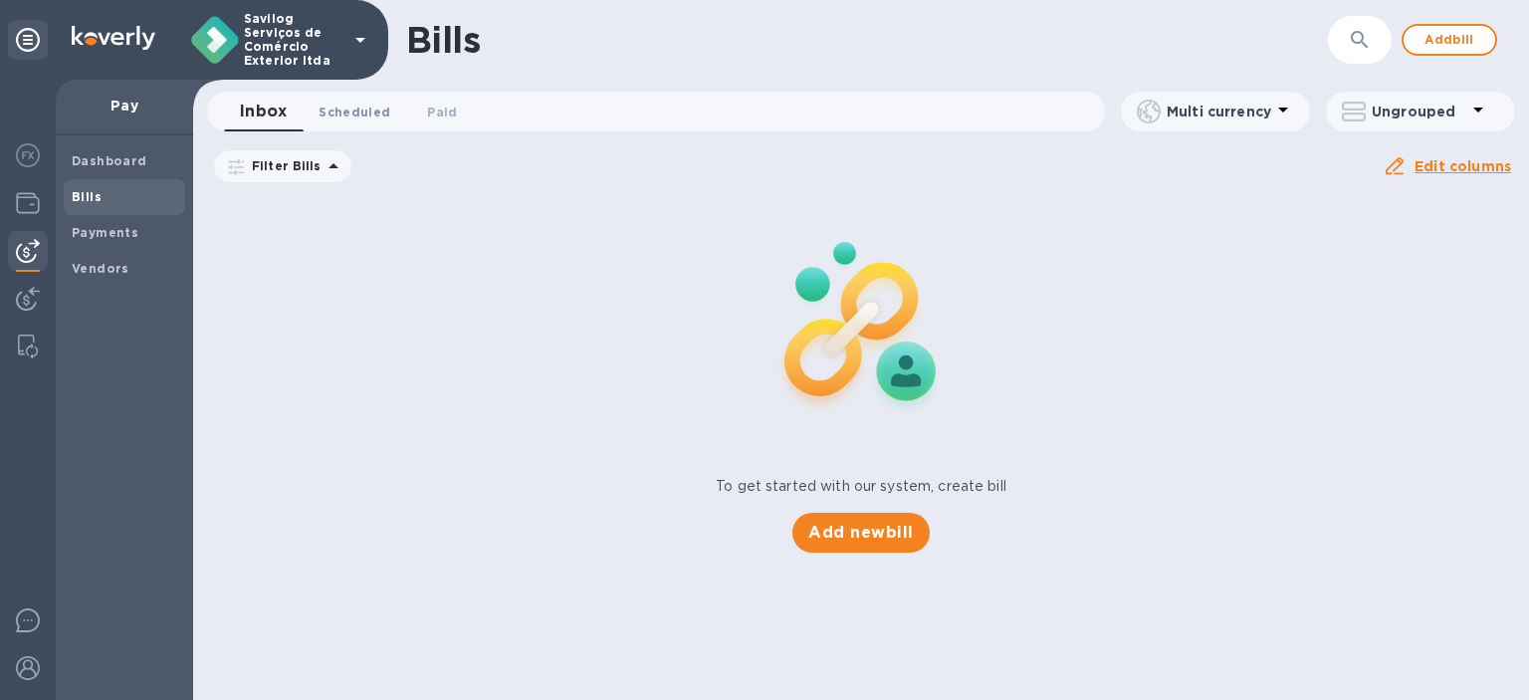
click at [347, 126] on button "Scheduled 0" at bounding box center [355, 112] width 104 height 40
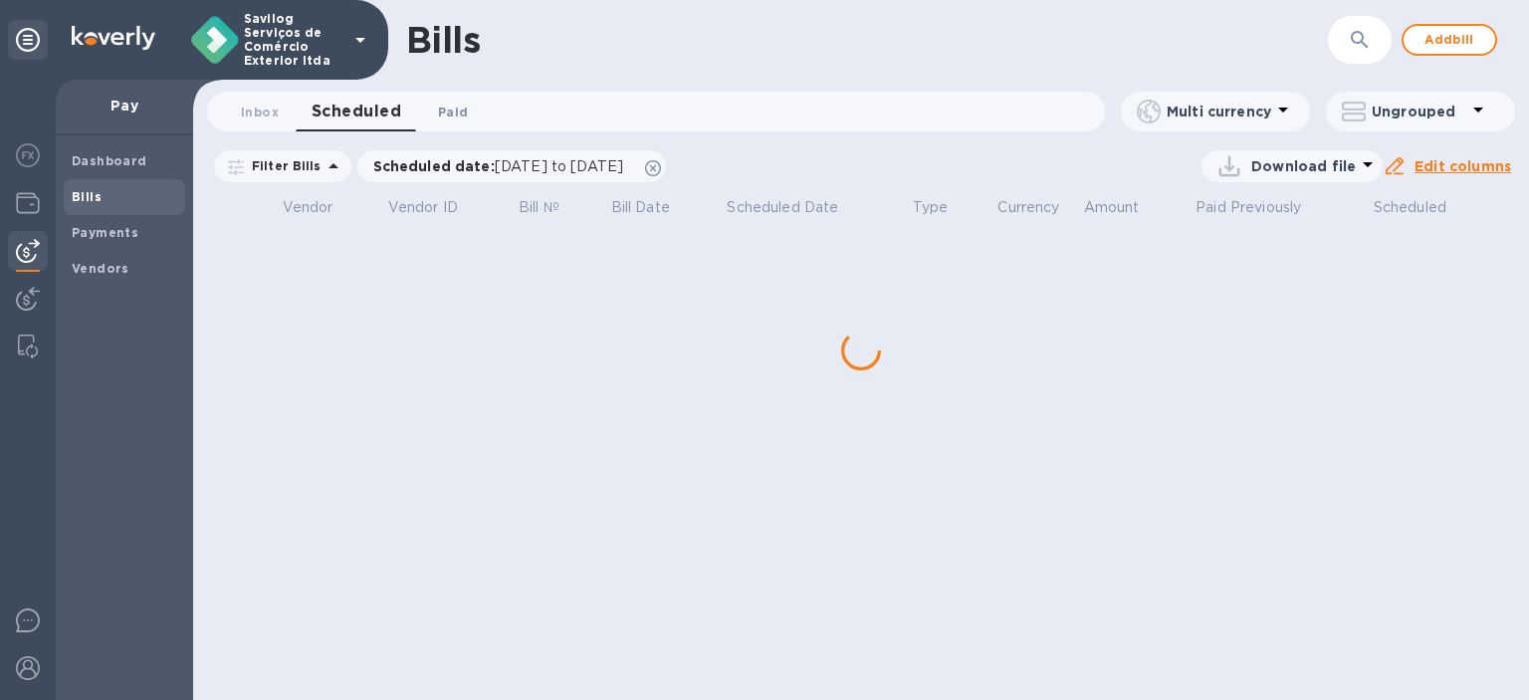
click at [448, 107] on span "Paid 0" at bounding box center [453, 112] width 30 height 21
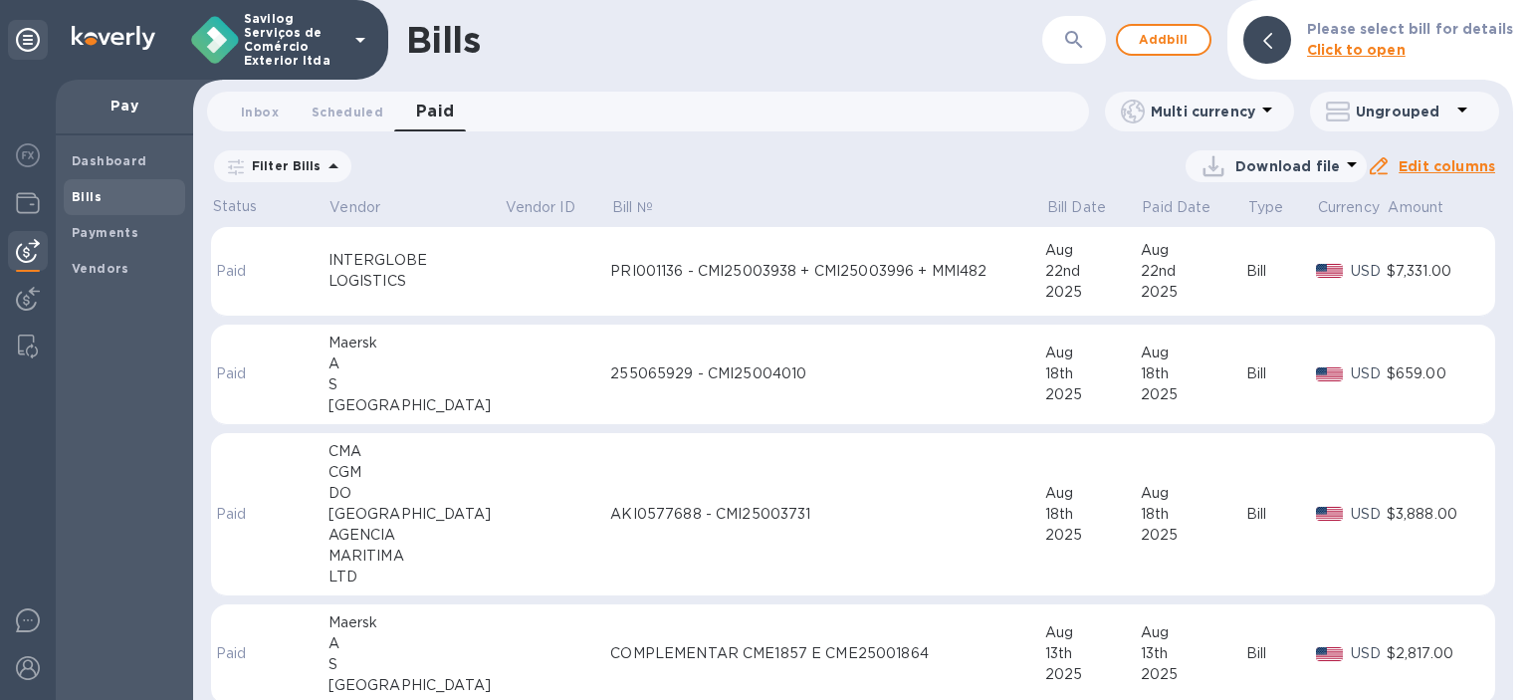
click at [456, 247] on td "INTERGLOBE LOGISTICS" at bounding box center [415, 272] width 175 height 90
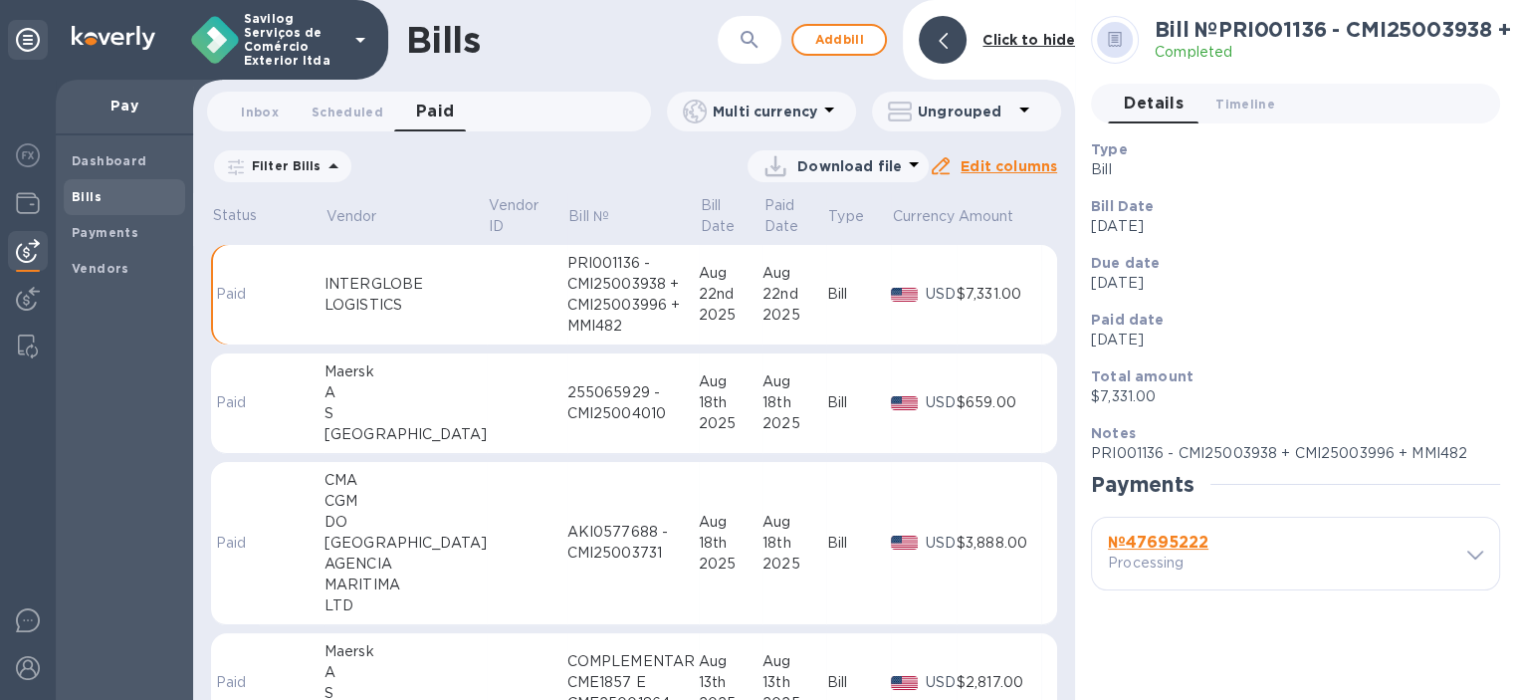
click at [1218, 540] on h3 "№ 47695222" at bounding box center [1192, 542] width 168 height 19
click at [1478, 553] on icon at bounding box center [1475, 554] width 16 height 9
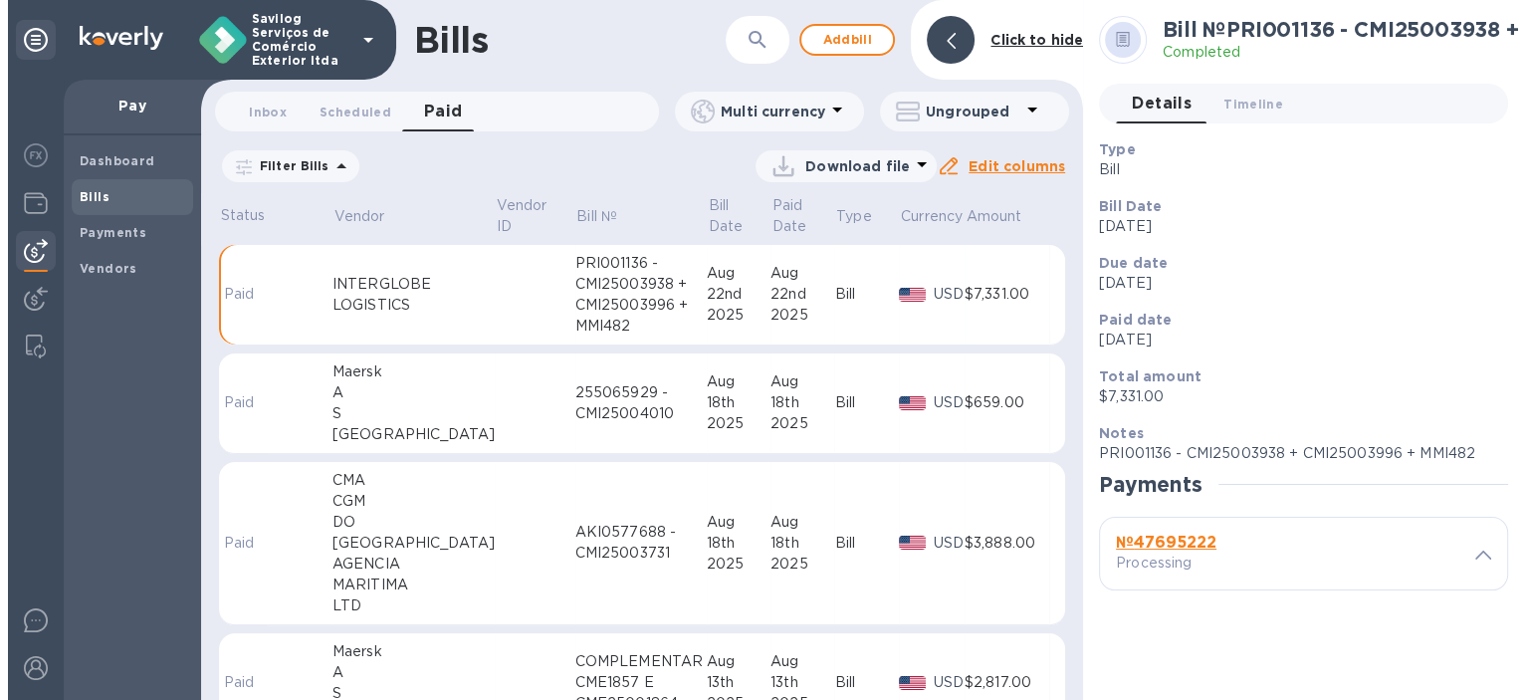
scroll to position [532, 0]
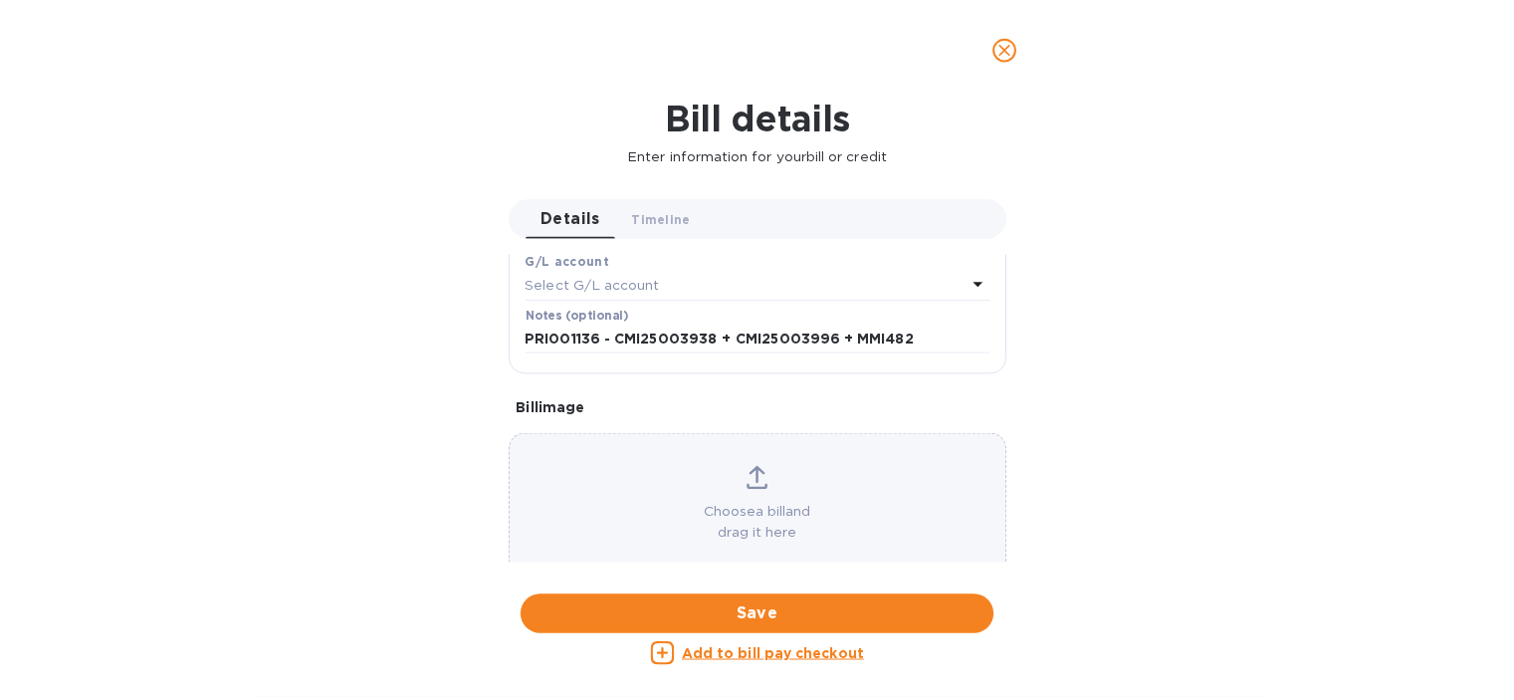
scroll to position [525, 0]
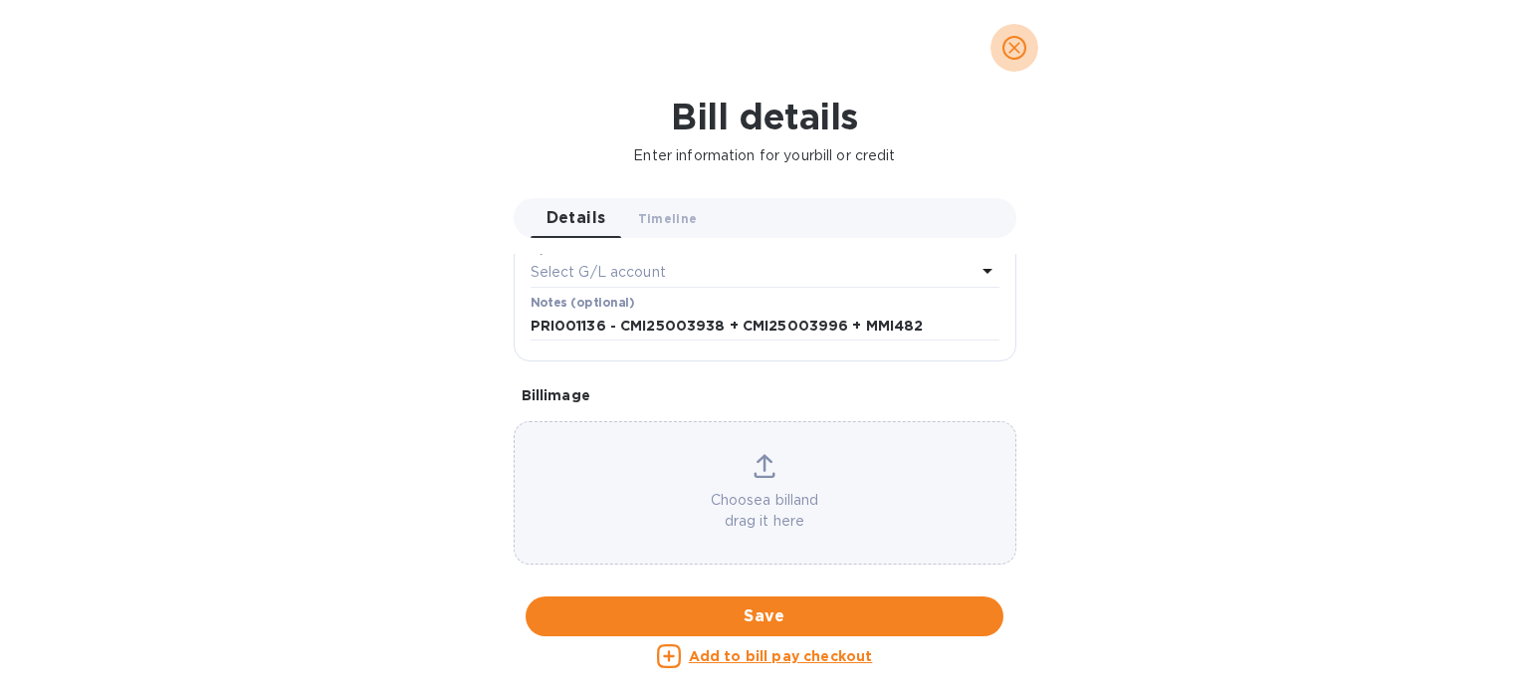
click at [1011, 51] on icon "close" at bounding box center [1014, 48] width 20 height 20
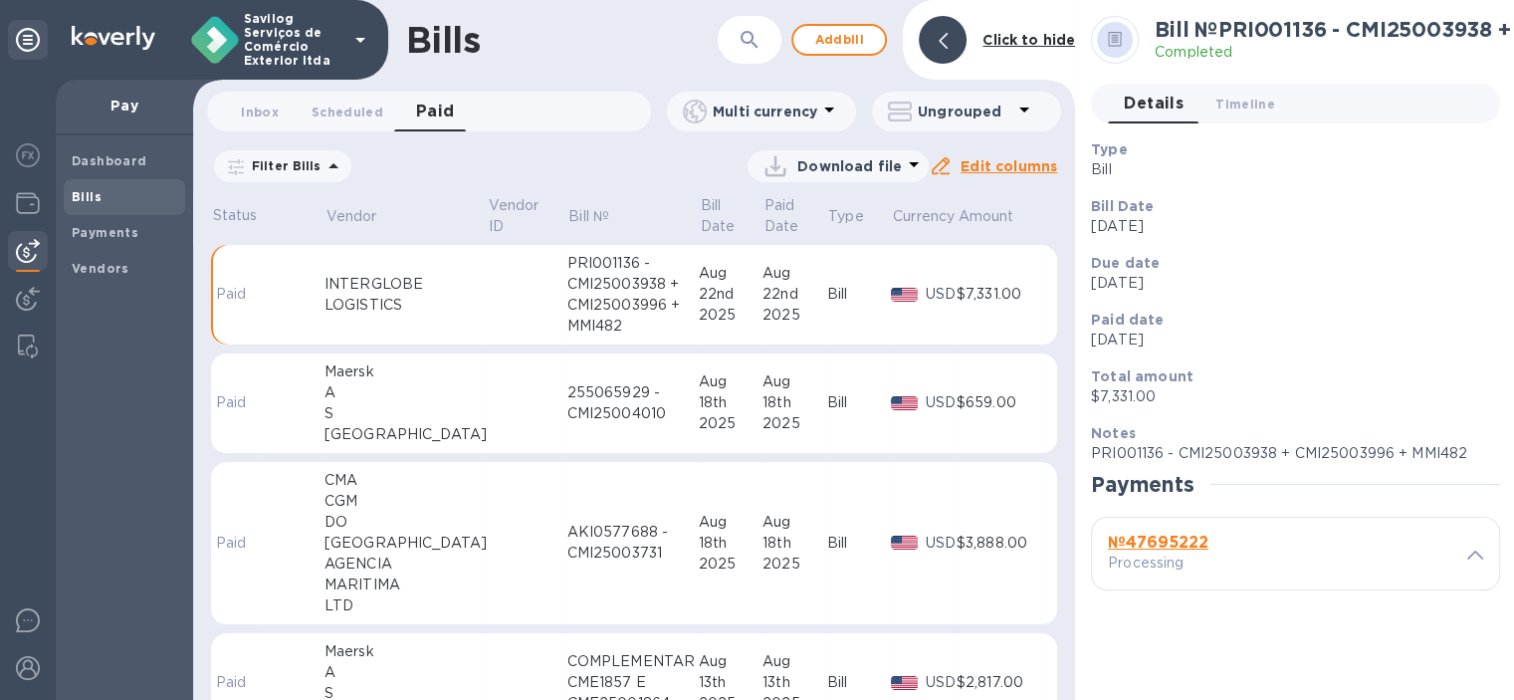
scroll to position [35, 0]
click at [1178, 532] on b "№ 47695222" at bounding box center [1158, 541] width 101 height 19
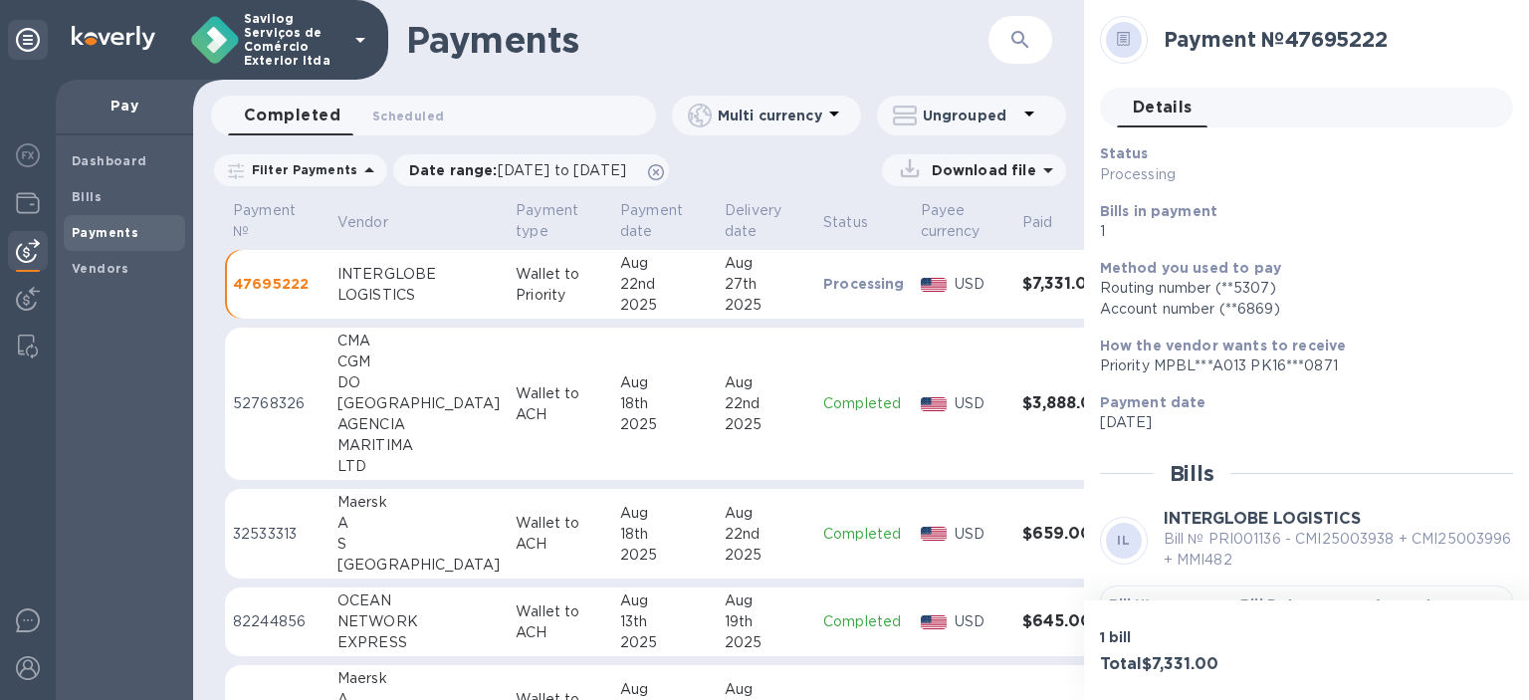
click at [411, 300] on div "LOGISTICS" at bounding box center [418, 295] width 162 height 21
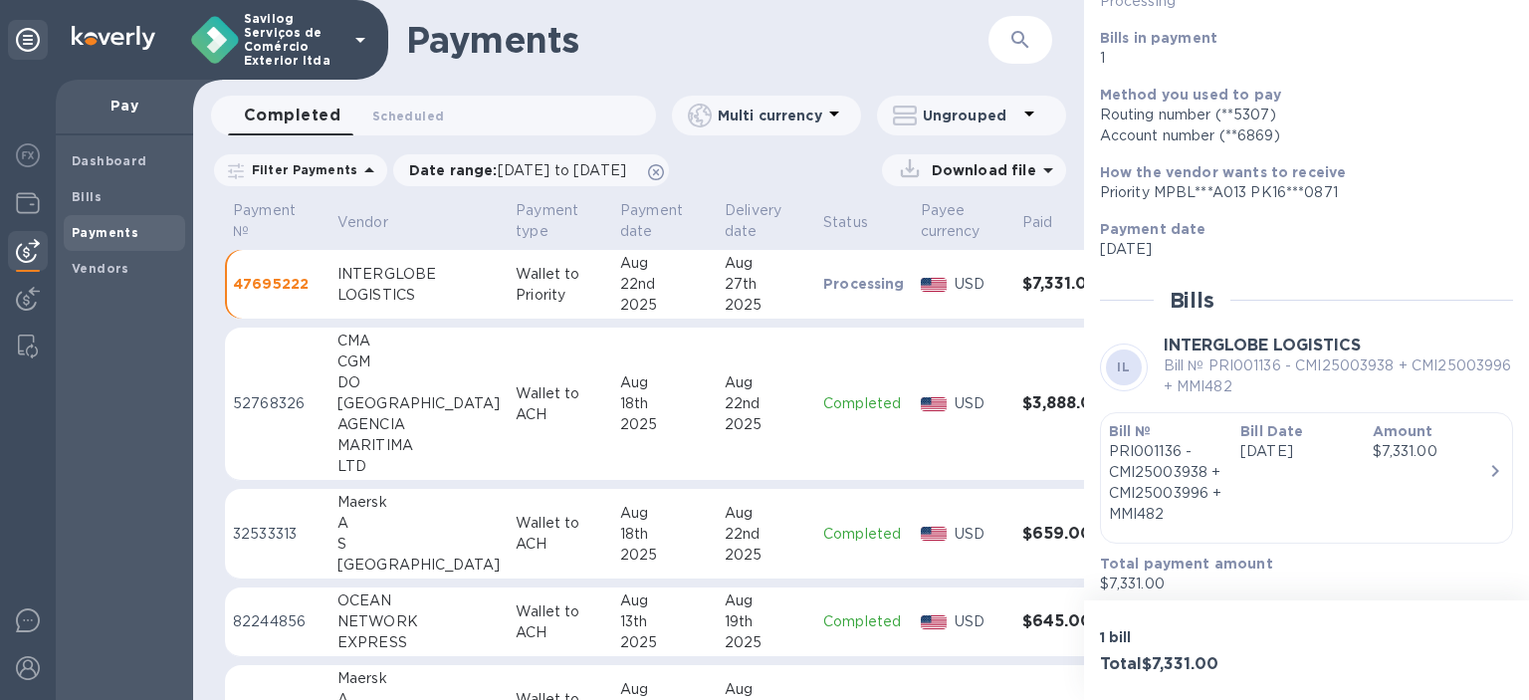
scroll to position [182, 0]
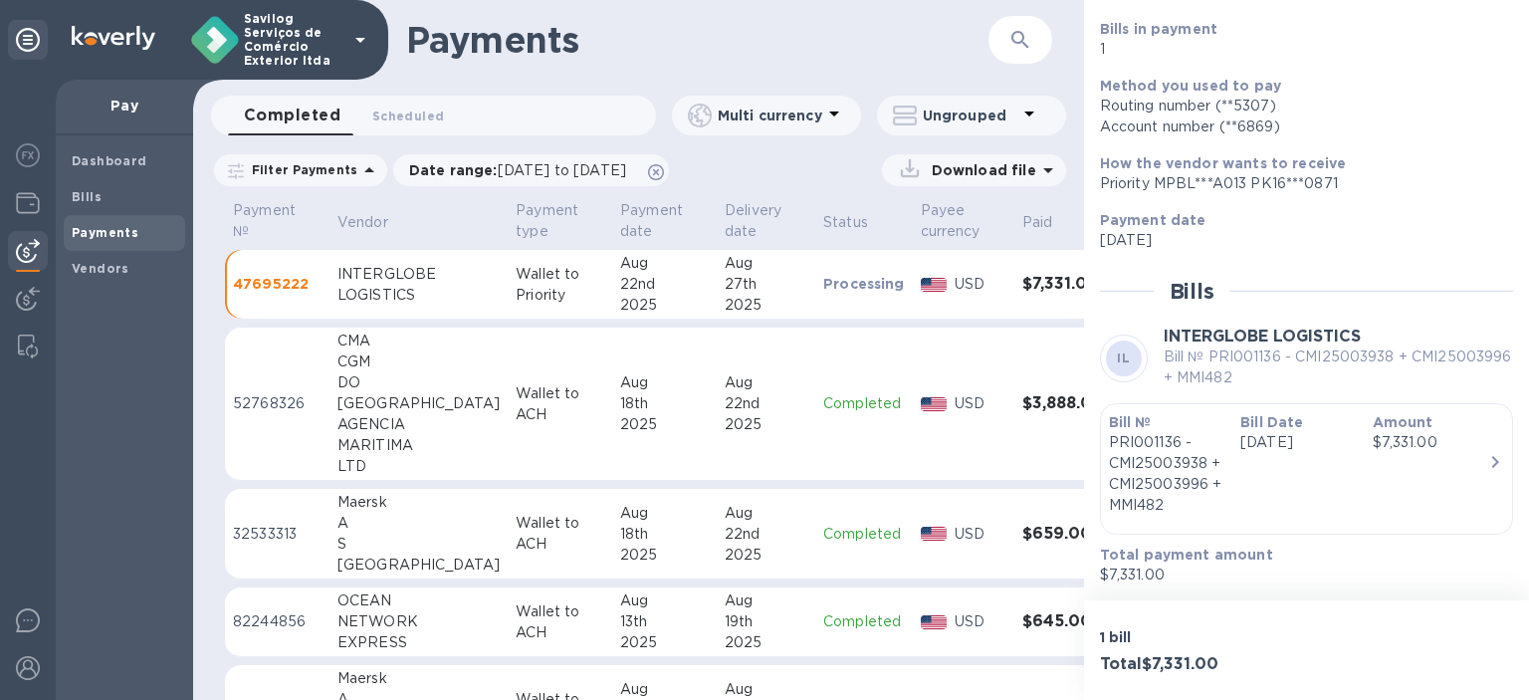
click at [1290, 461] on div "Bill Date [DATE]" at bounding box center [1297, 463] width 131 height 119
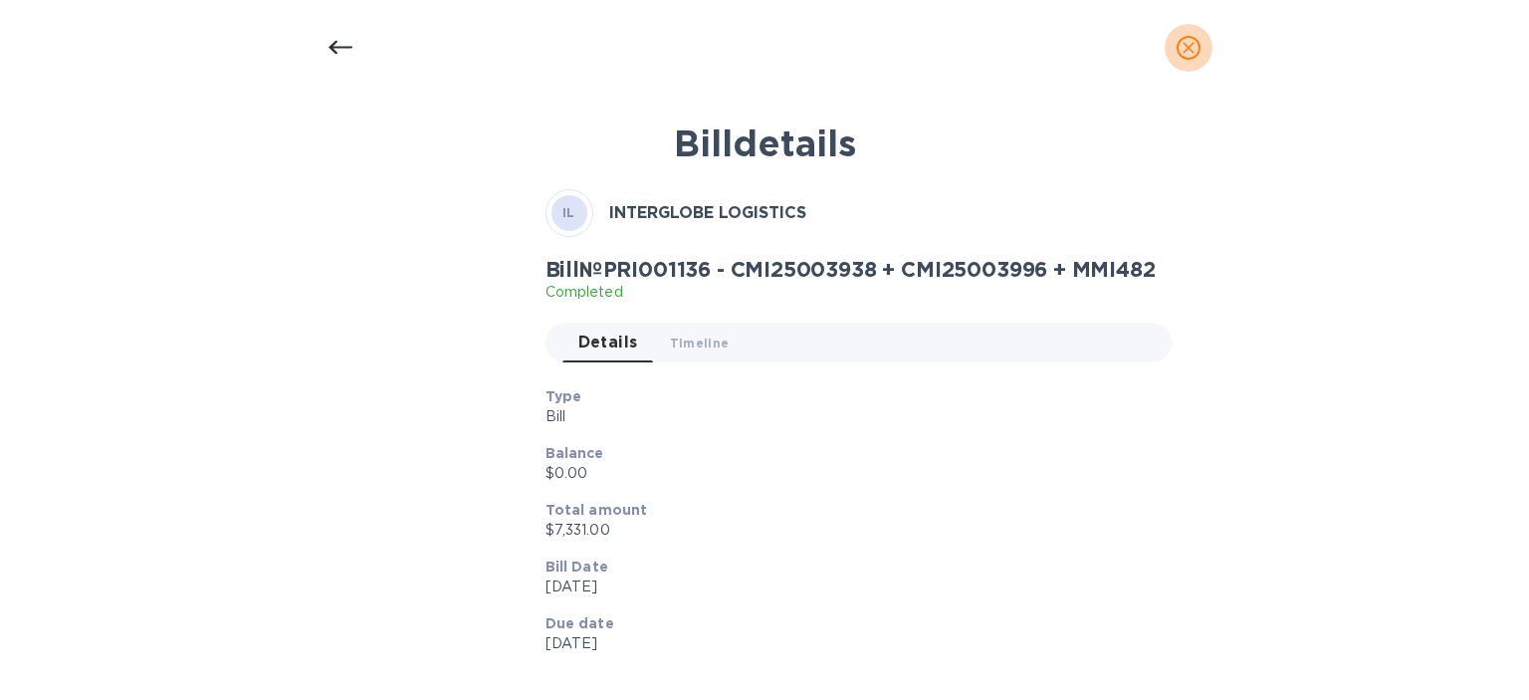
click at [1176, 42] on span "close" at bounding box center [1188, 48] width 24 height 24
